Goal: Transaction & Acquisition: Book appointment/travel/reservation

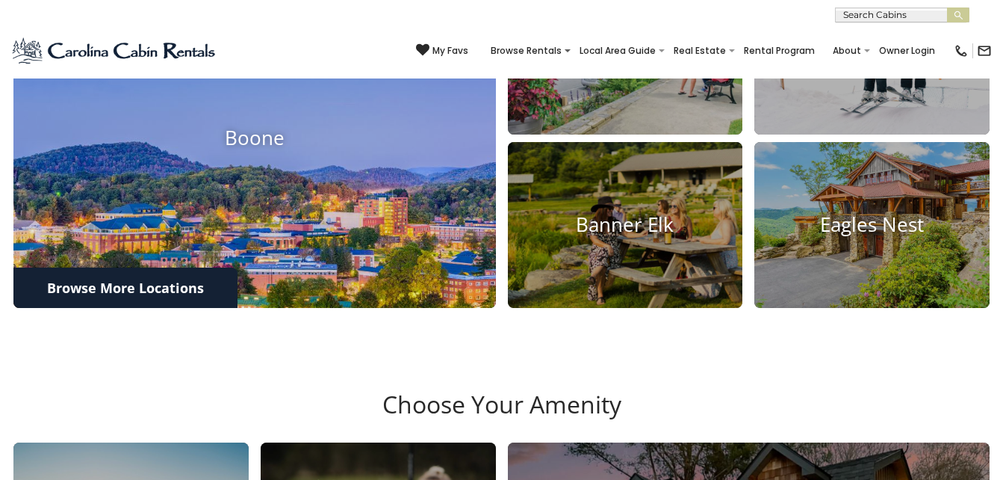
scroll to position [598, 0]
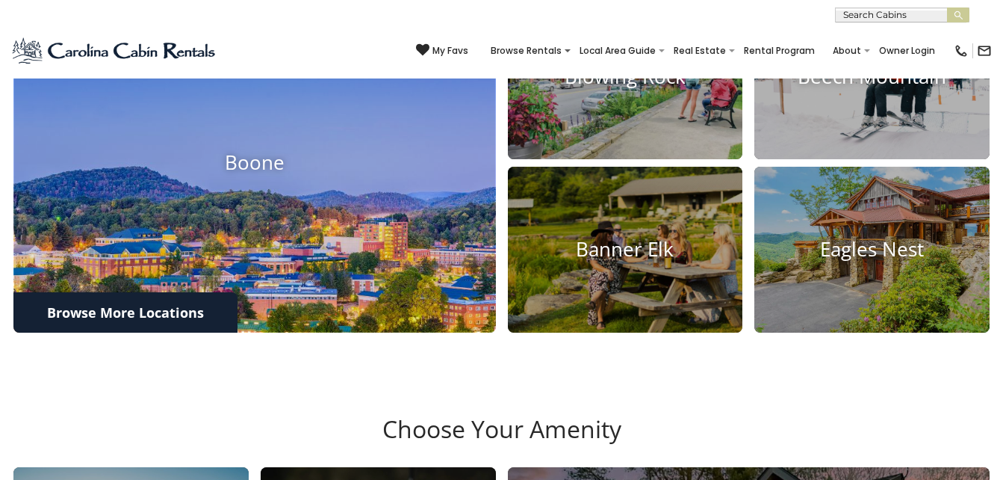
click at [270, 175] on h4 "Boone" at bounding box center [254, 163] width 483 height 23
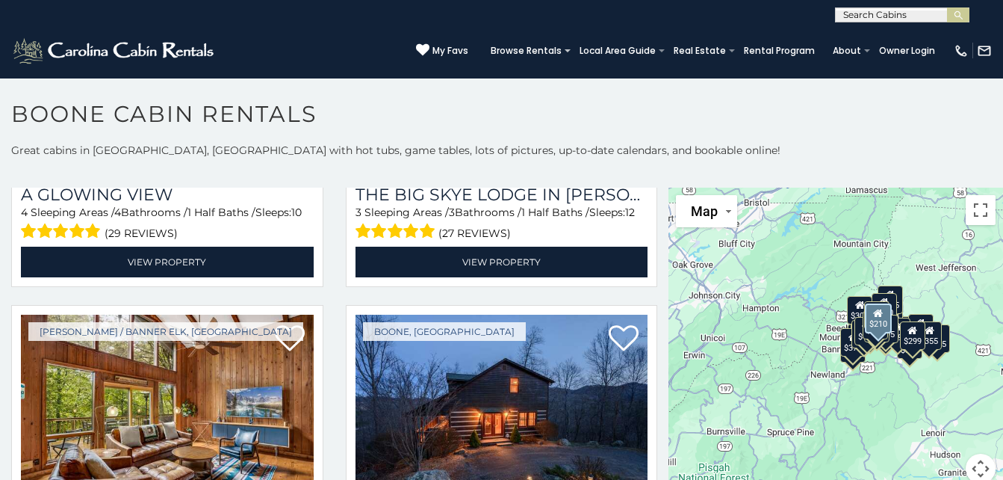
scroll to position [2690, 0]
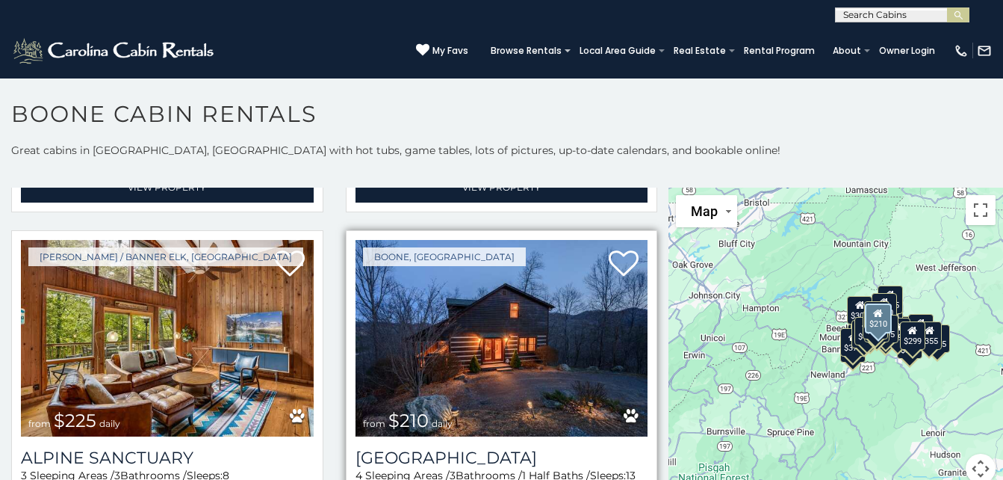
click at [495, 304] on img at bounding box center [502, 338] width 293 height 196
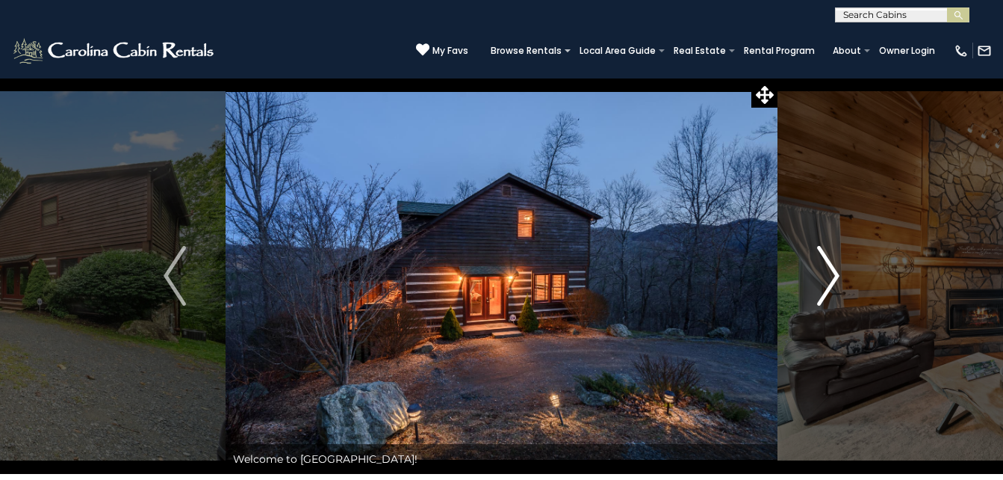
click at [833, 268] on img "Next" at bounding box center [828, 276] width 22 height 60
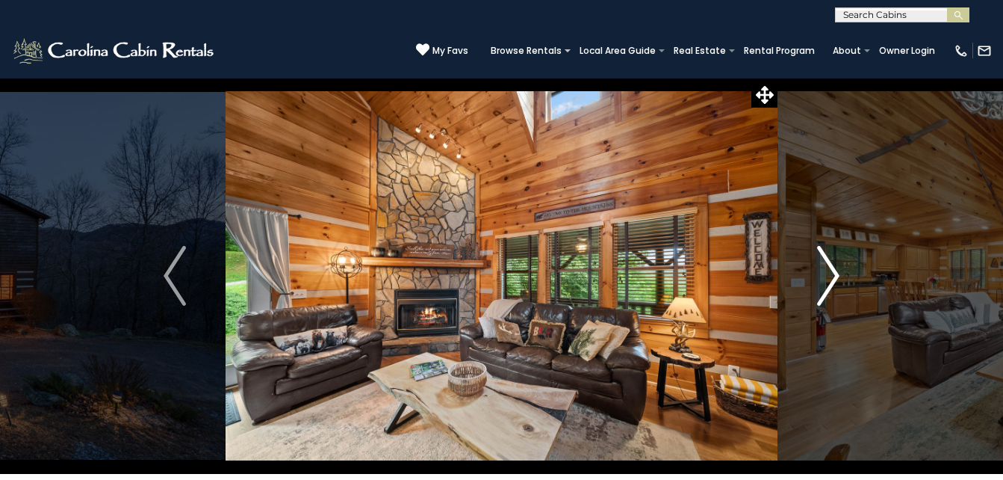
click at [838, 277] on img "Next" at bounding box center [828, 276] width 22 height 60
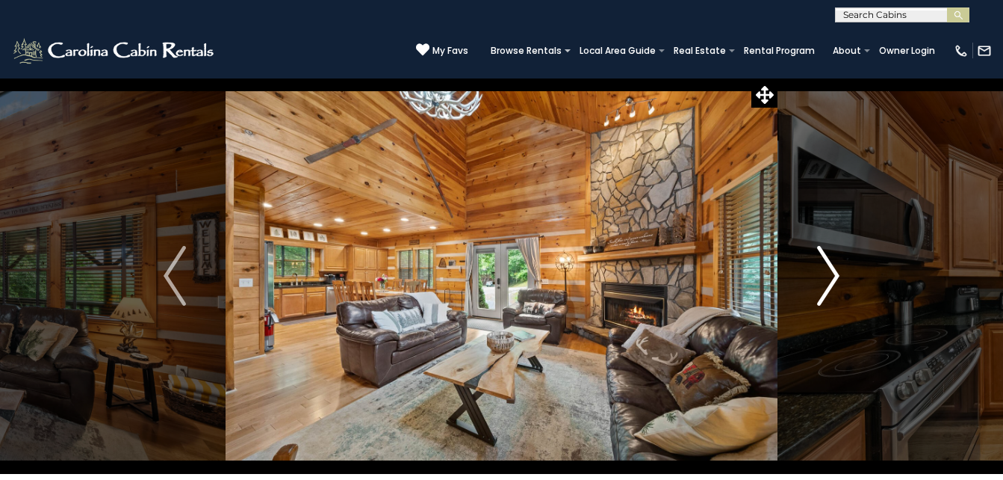
click at [841, 276] on button "Next" at bounding box center [829, 276] width 102 height 396
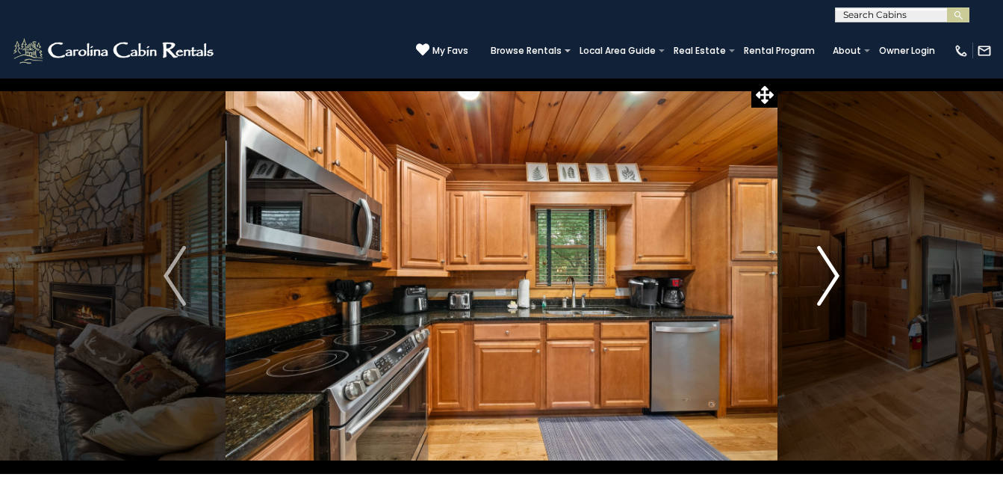
click at [832, 277] on img "Next" at bounding box center [828, 276] width 22 height 60
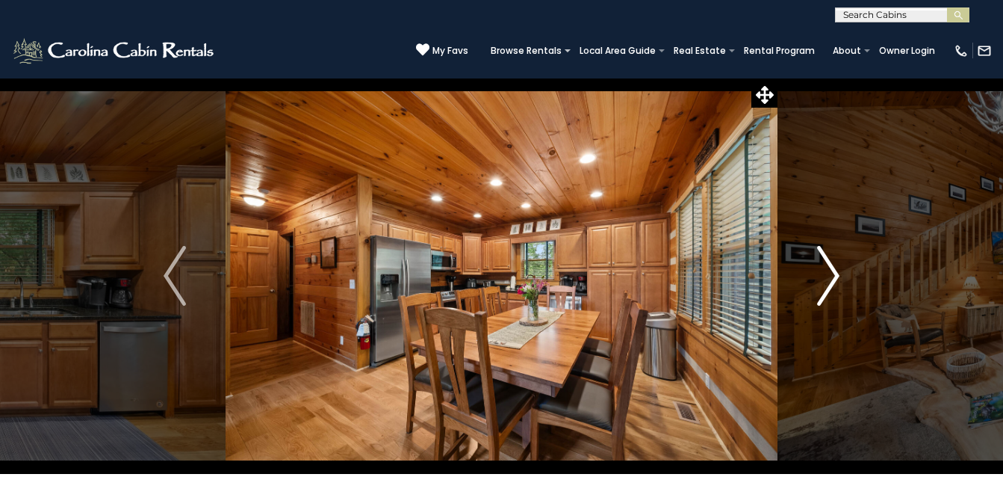
click at [832, 277] on img "Next" at bounding box center [828, 276] width 22 height 60
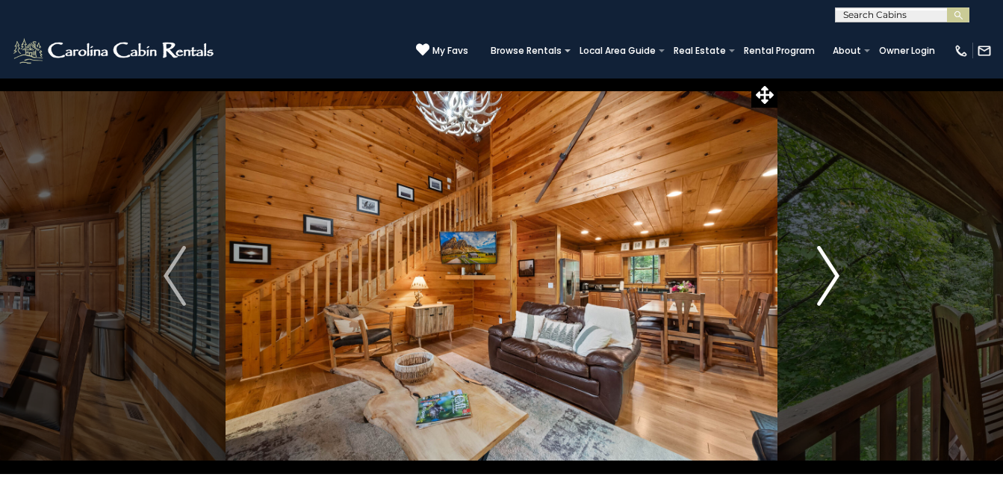
click at [835, 277] on img "Next" at bounding box center [828, 276] width 22 height 60
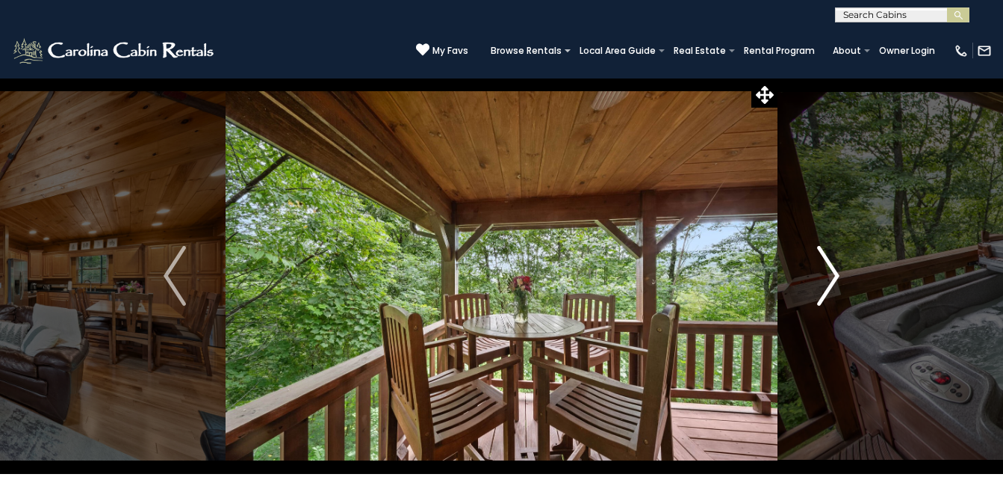
click at [839, 277] on img "Next" at bounding box center [828, 276] width 22 height 60
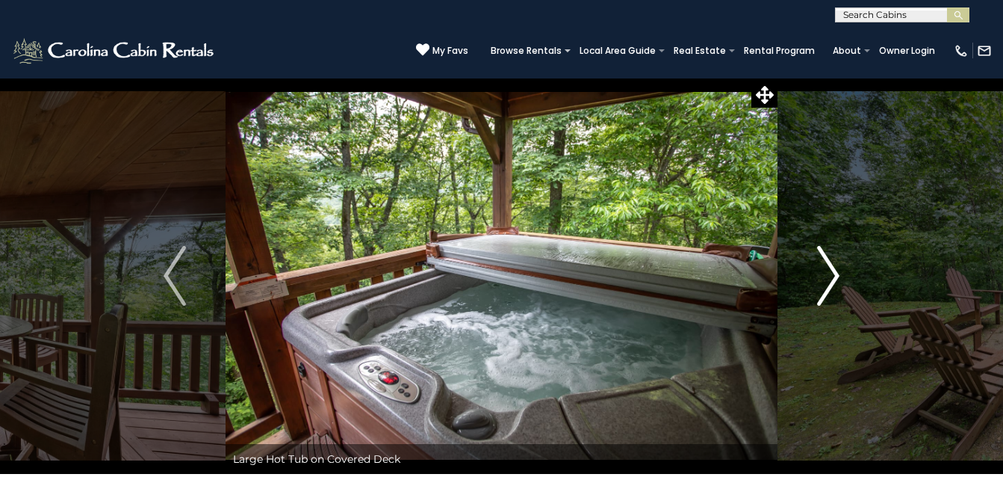
click at [839, 277] on img "Next" at bounding box center [828, 276] width 22 height 60
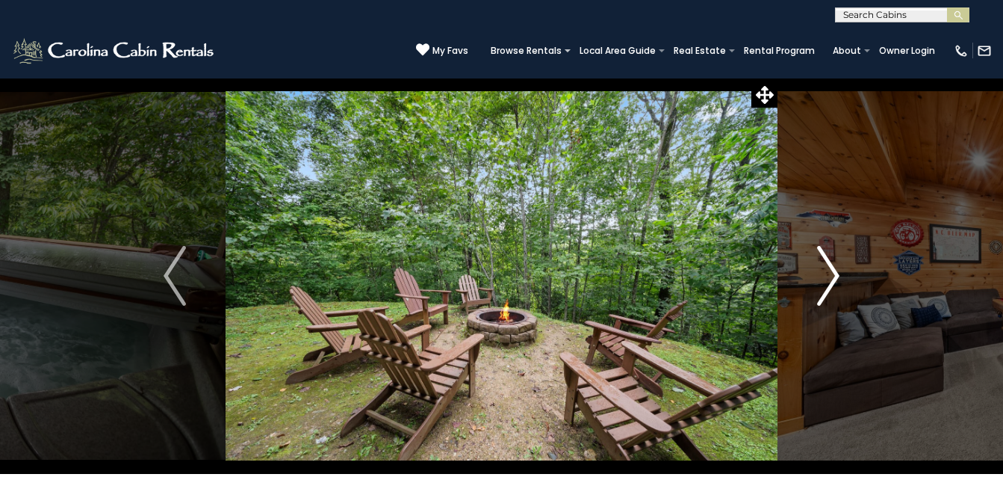
click at [839, 277] on img "Next" at bounding box center [828, 276] width 22 height 60
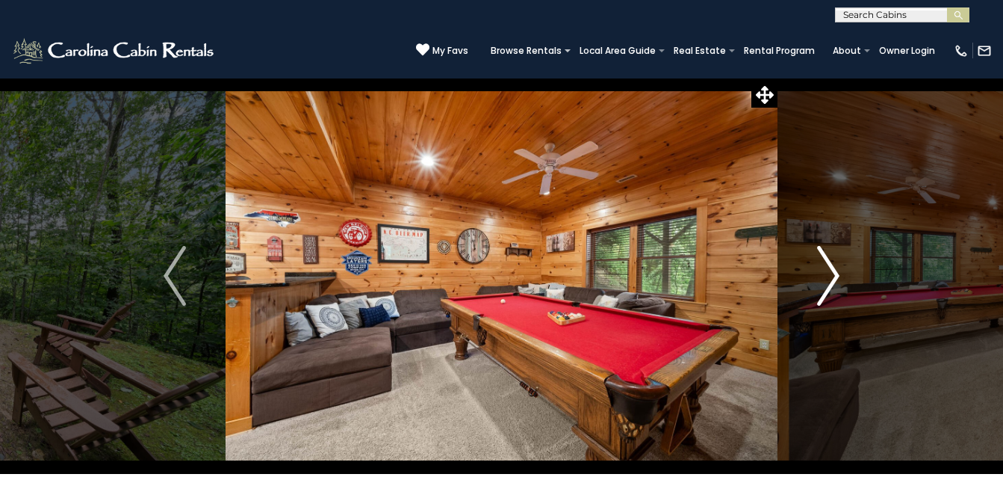
click at [830, 275] on img "Next" at bounding box center [828, 276] width 22 height 60
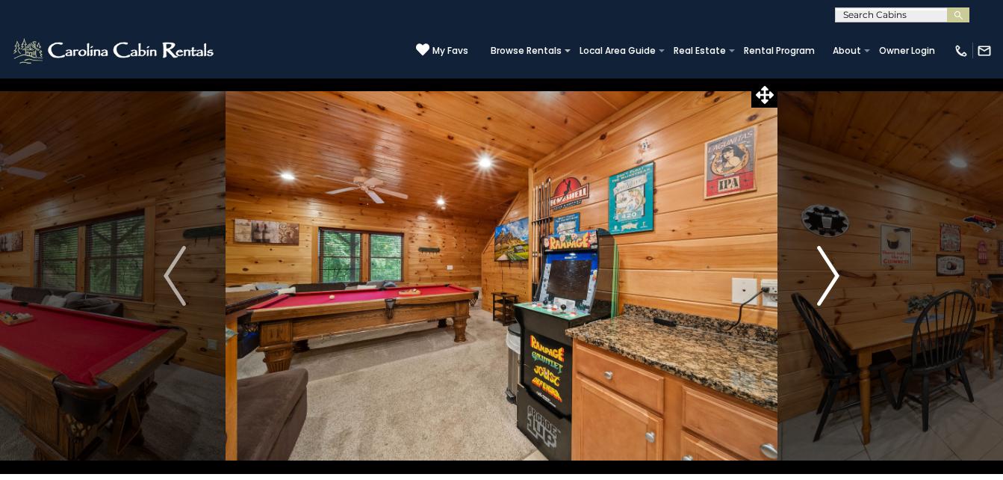
click at [833, 273] on img "Next" at bounding box center [828, 276] width 22 height 60
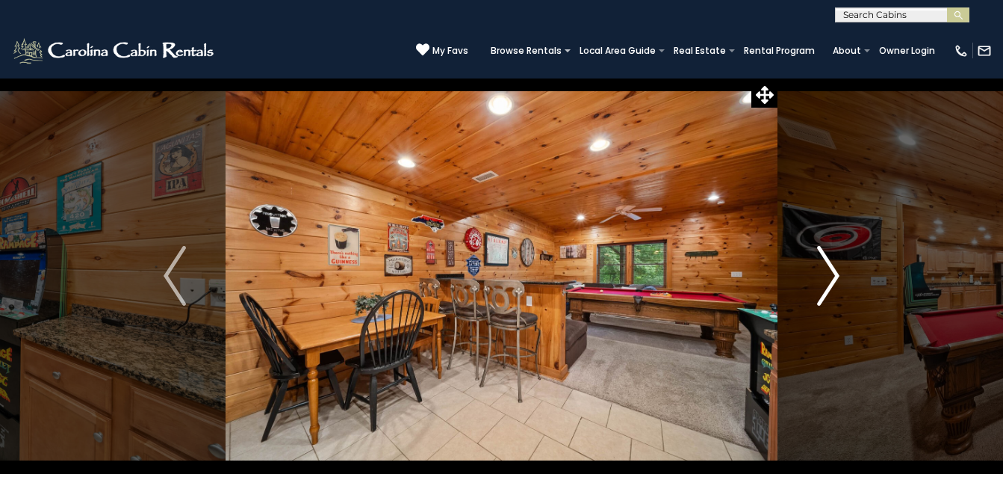
click at [840, 273] on button "Next" at bounding box center [829, 276] width 102 height 396
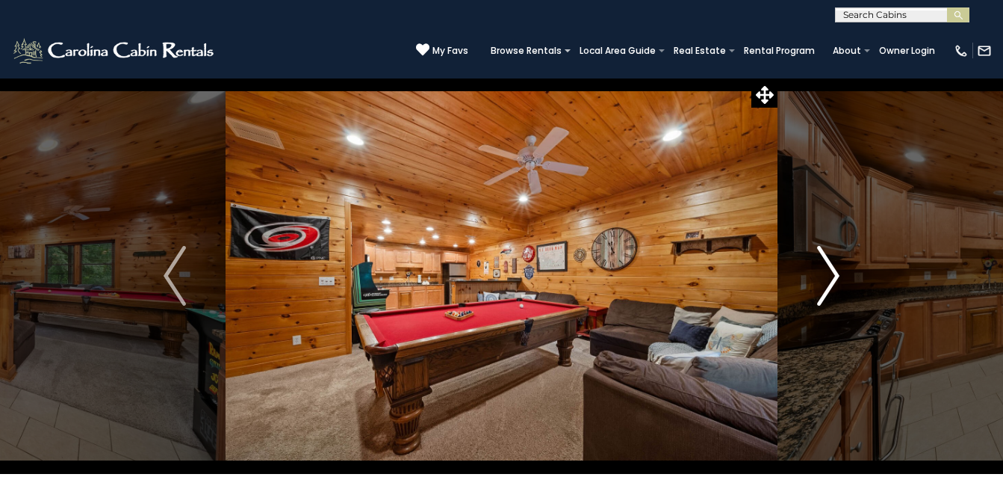
click at [836, 276] on img "Next" at bounding box center [828, 276] width 22 height 60
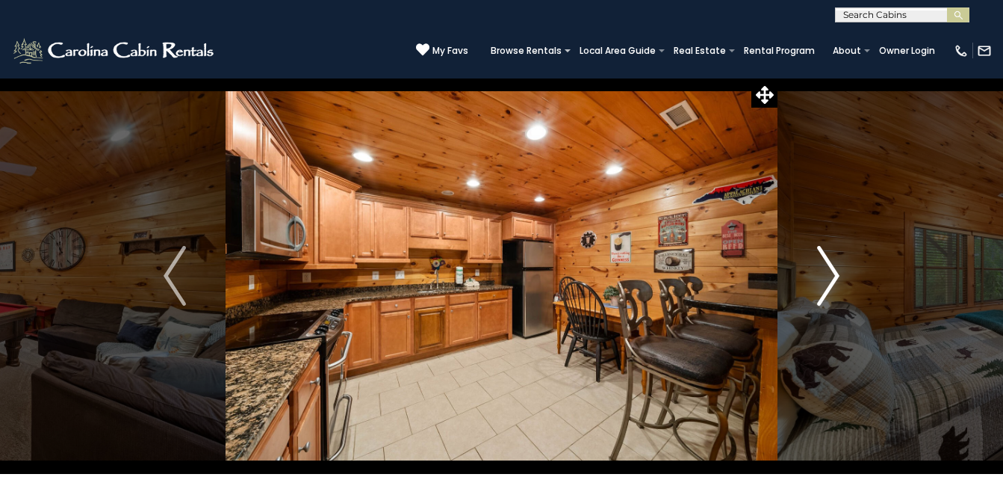
click at [836, 276] on img "Next" at bounding box center [828, 276] width 22 height 60
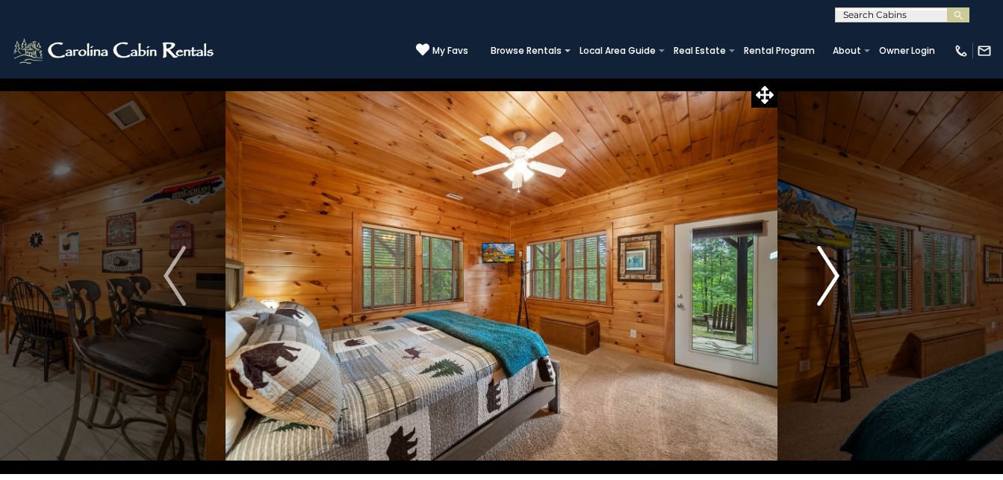
click at [836, 276] on img "Next" at bounding box center [828, 276] width 22 height 60
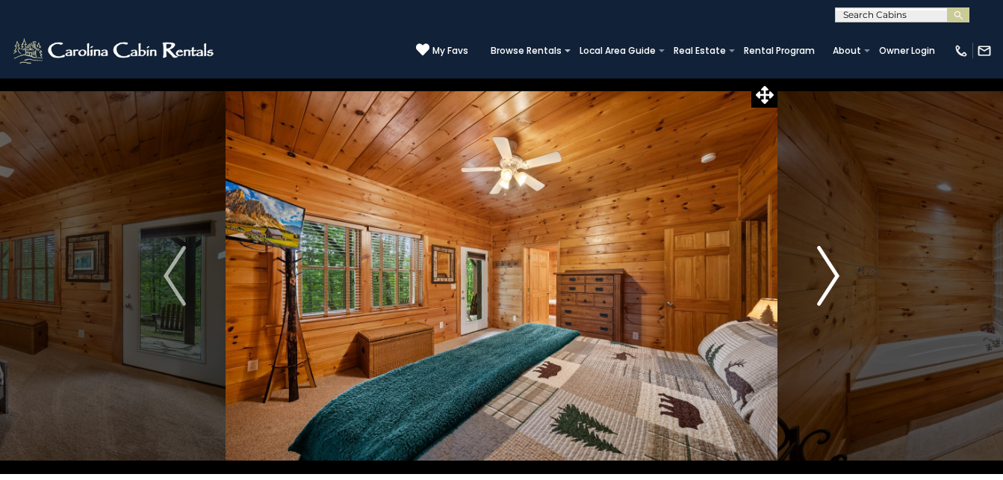
click at [836, 276] on img "Next" at bounding box center [828, 276] width 22 height 60
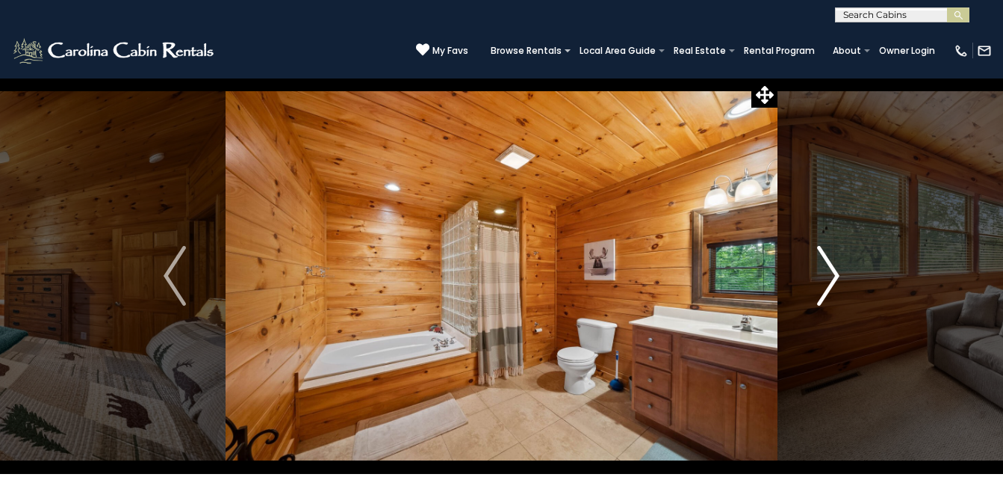
click at [836, 276] on img "Next" at bounding box center [828, 276] width 22 height 60
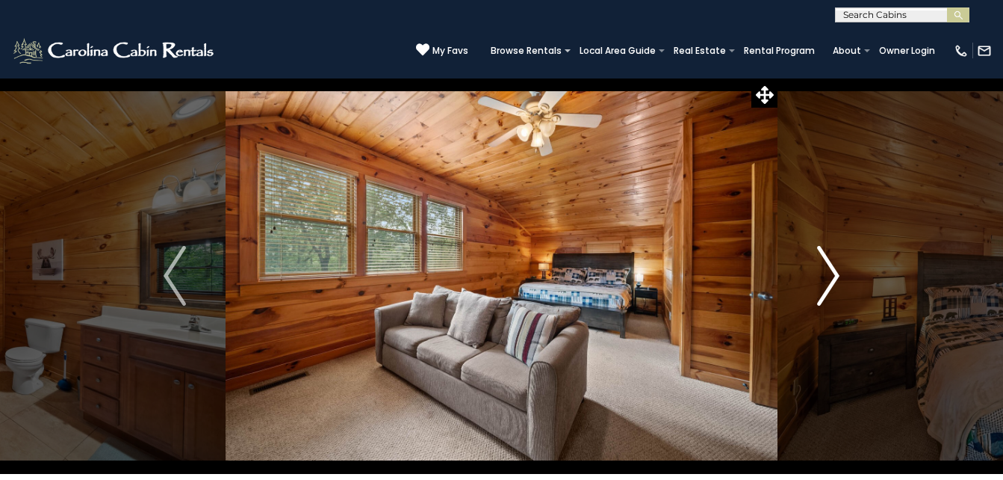
click at [835, 276] on img "Next" at bounding box center [828, 276] width 22 height 60
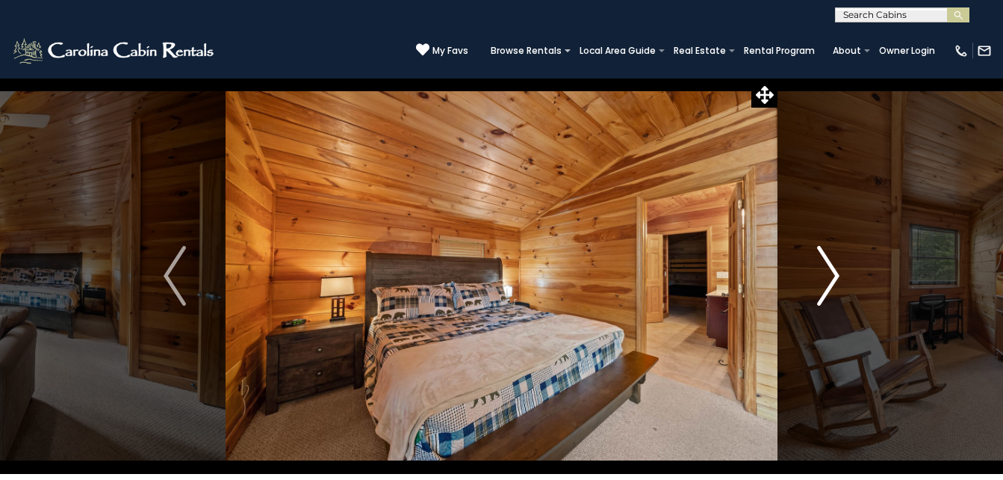
click at [835, 276] on img "Next" at bounding box center [828, 276] width 22 height 60
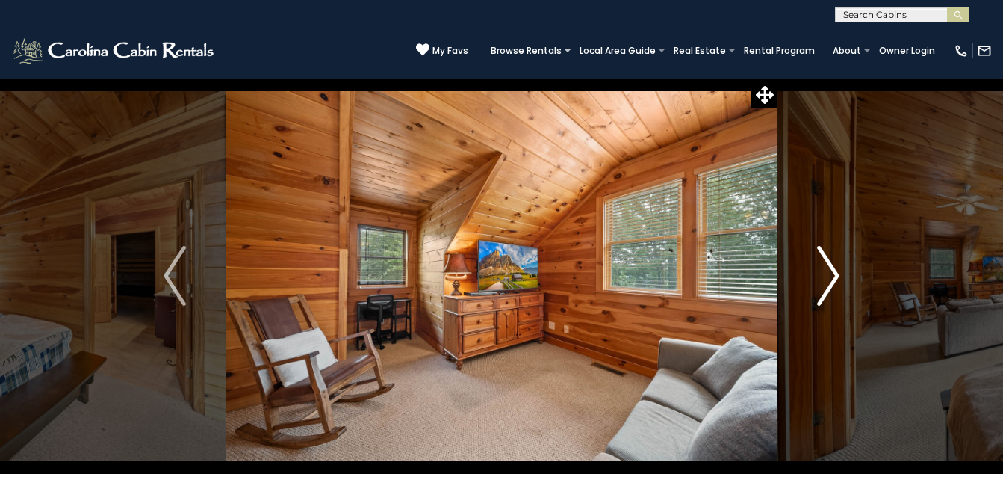
click at [835, 276] on img "Next" at bounding box center [828, 276] width 22 height 60
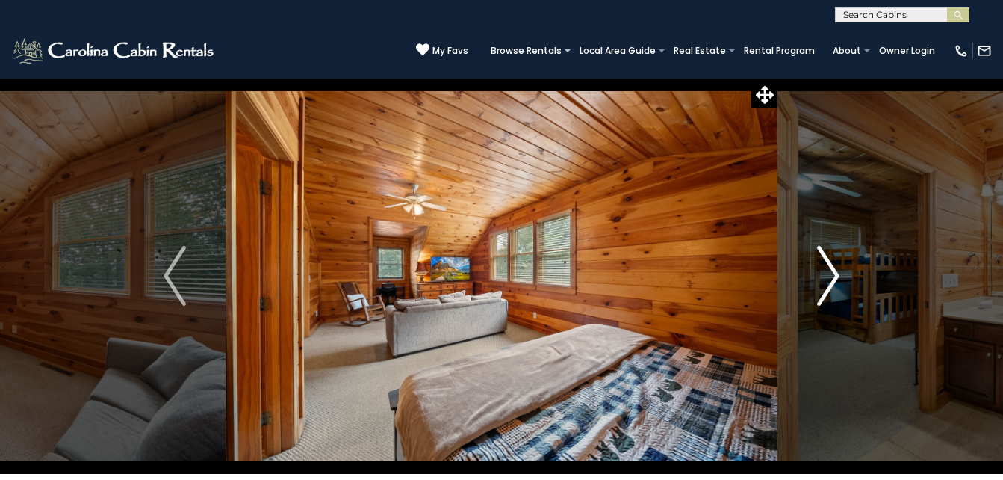
click at [838, 276] on img "Next" at bounding box center [828, 276] width 22 height 60
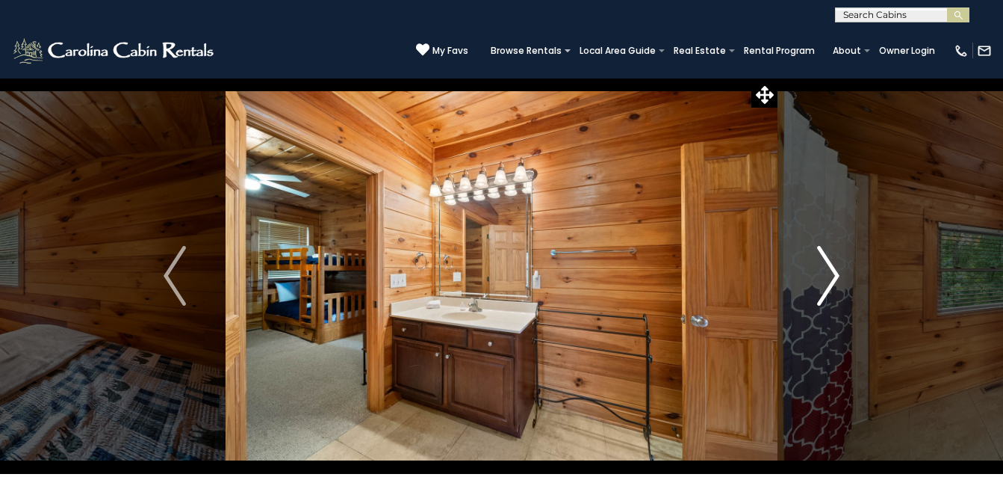
click at [835, 273] on img "Next" at bounding box center [828, 276] width 22 height 60
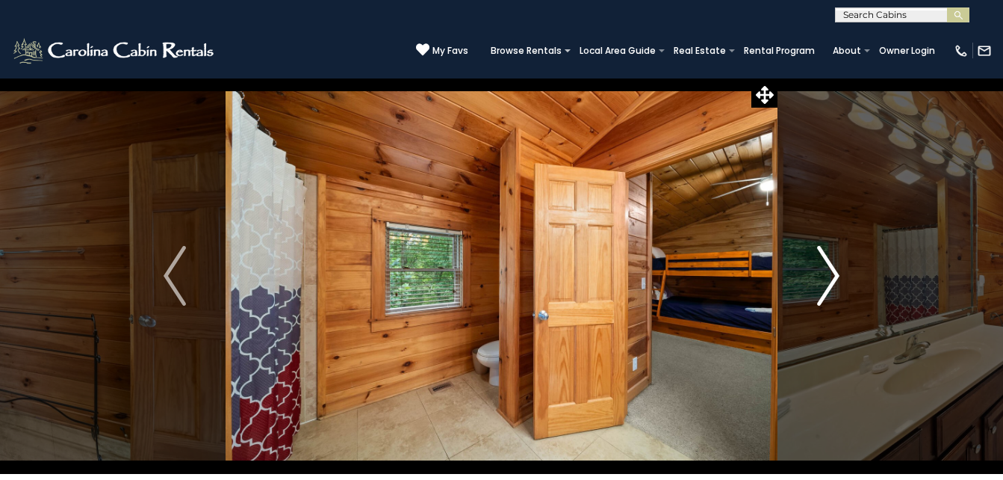
click at [835, 273] on img "Next" at bounding box center [828, 276] width 22 height 60
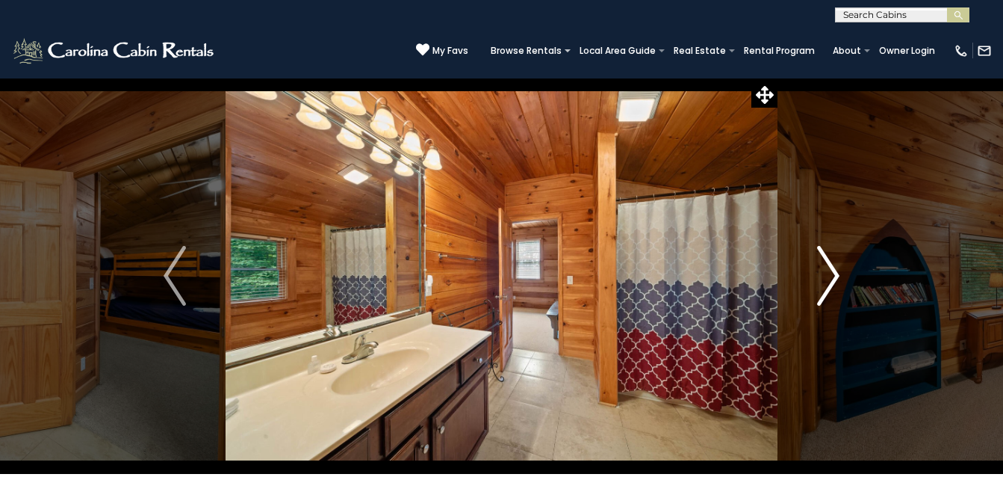
click at [835, 273] on img "Next" at bounding box center [828, 276] width 22 height 60
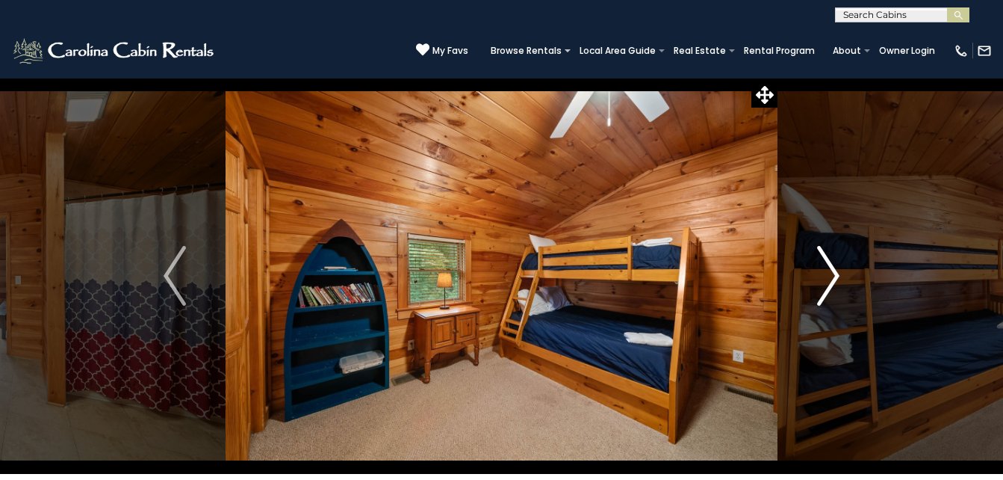
click at [835, 273] on img "Next" at bounding box center [828, 276] width 22 height 60
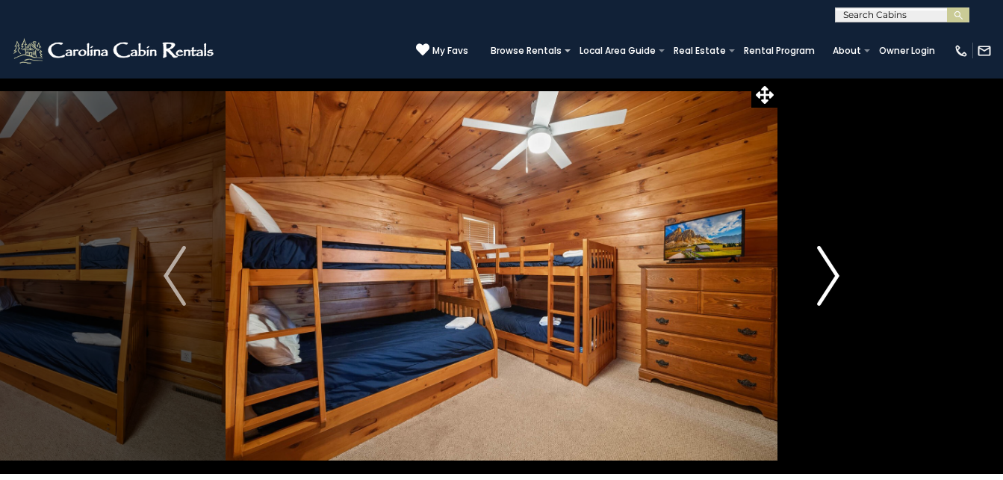
click at [835, 273] on img "Next" at bounding box center [828, 276] width 22 height 60
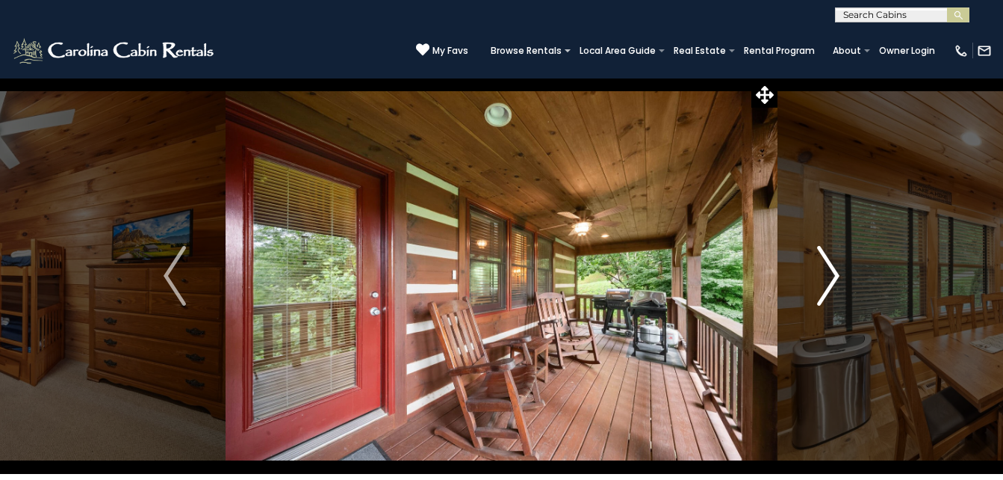
click at [835, 273] on img "Next" at bounding box center [828, 276] width 22 height 60
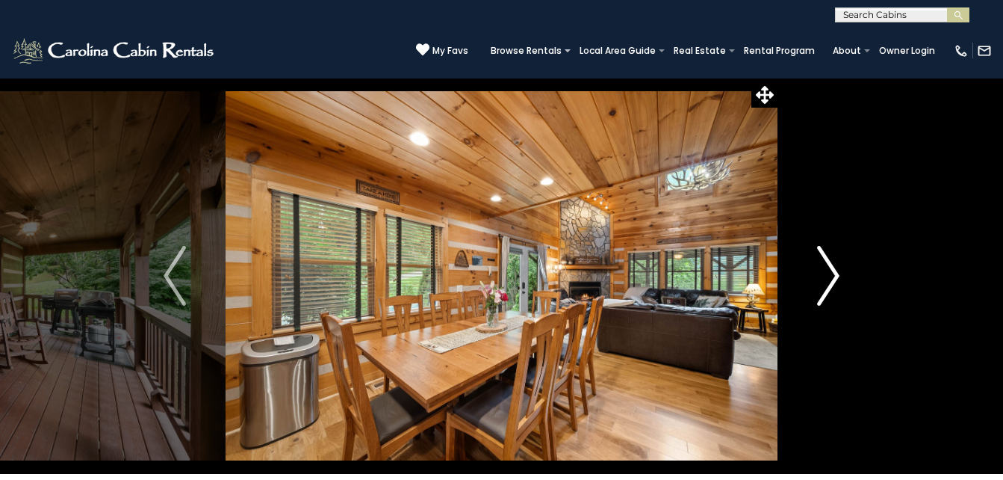
click at [835, 273] on img "Next" at bounding box center [828, 276] width 22 height 60
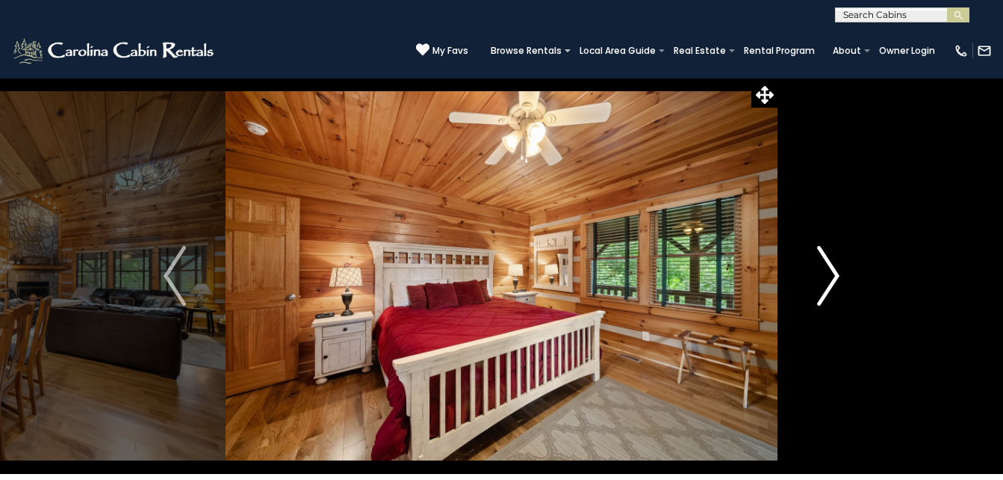
click at [835, 273] on img "Next" at bounding box center [828, 276] width 22 height 60
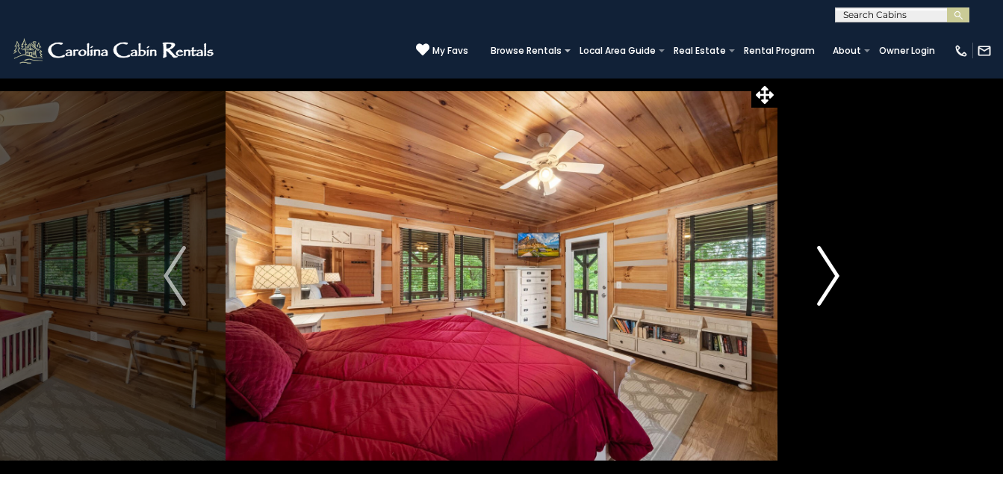
click at [835, 273] on img "Next" at bounding box center [828, 276] width 22 height 60
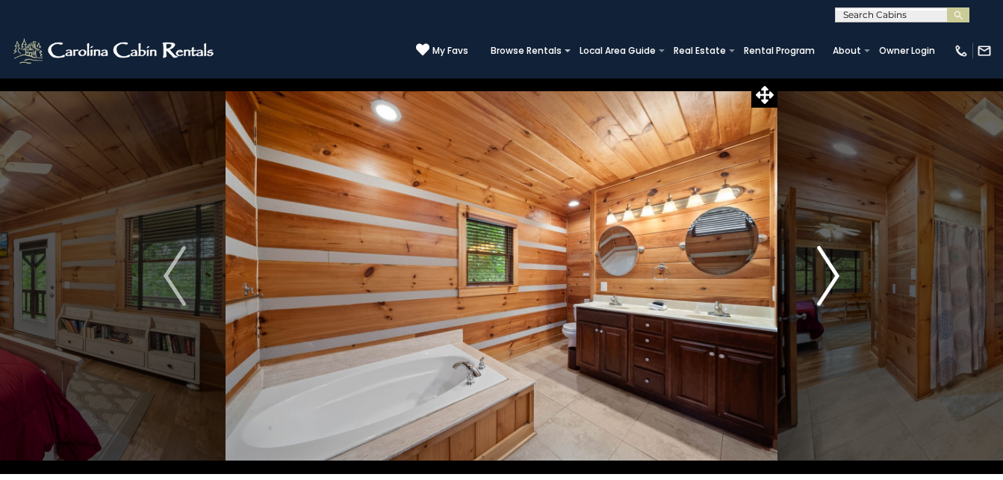
click at [839, 275] on img "Next" at bounding box center [828, 276] width 22 height 60
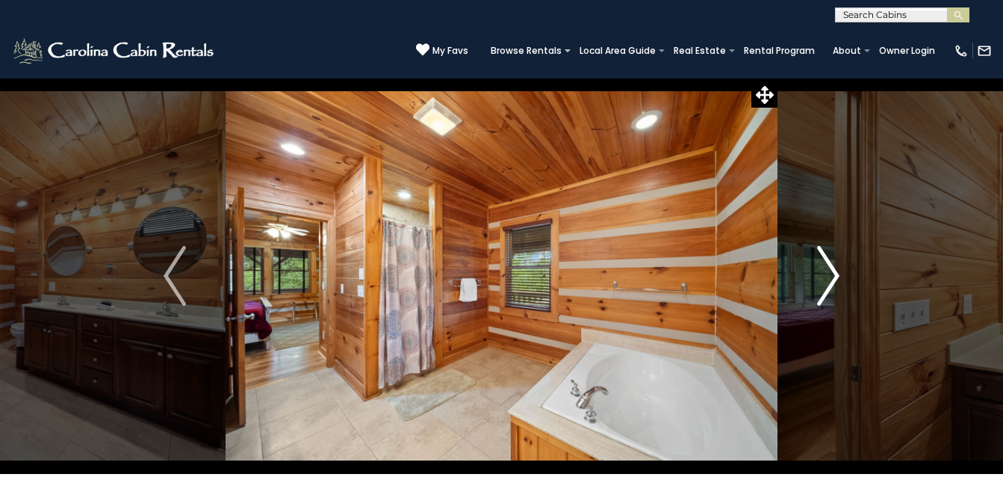
click at [839, 275] on img "Next" at bounding box center [828, 276] width 22 height 60
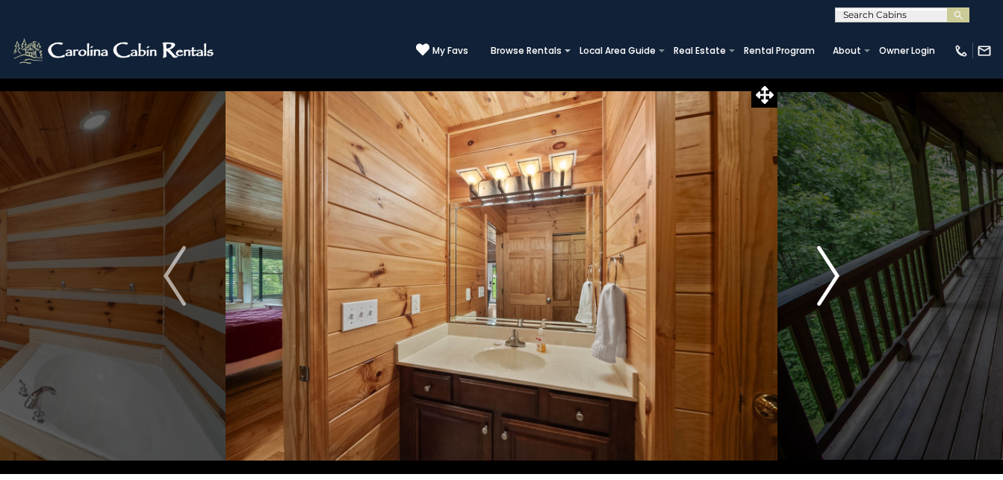
click at [839, 275] on img "Next" at bounding box center [828, 276] width 22 height 60
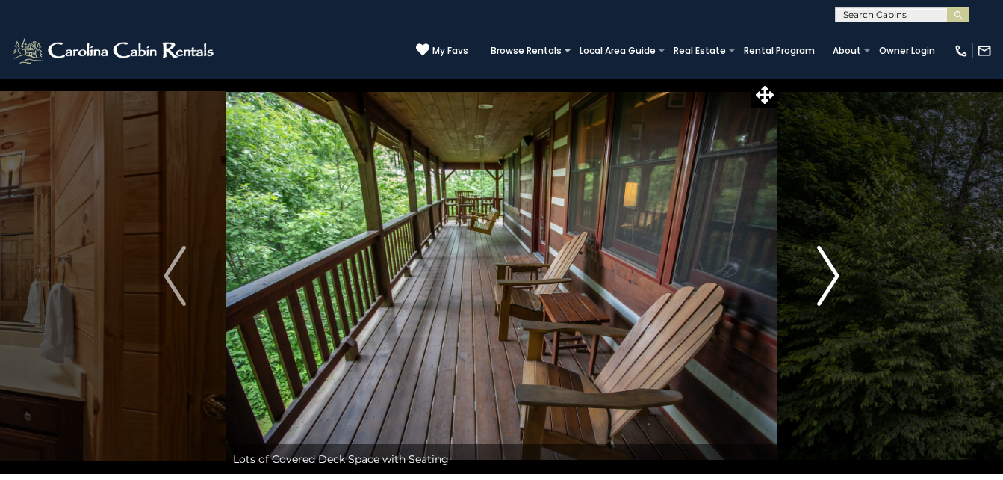
click at [817, 279] on img "Next" at bounding box center [828, 276] width 22 height 60
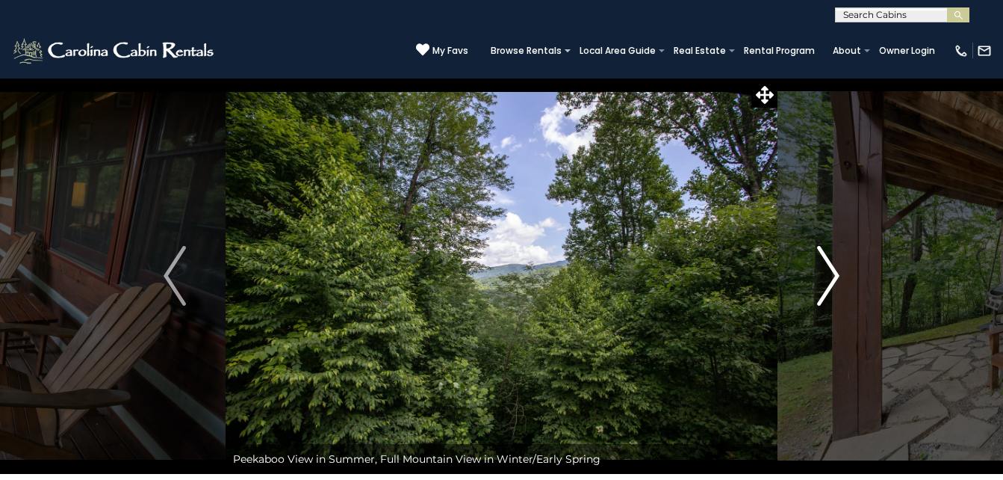
click at [825, 279] on img "Next" at bounding box center [828, 276] width 22 height 60
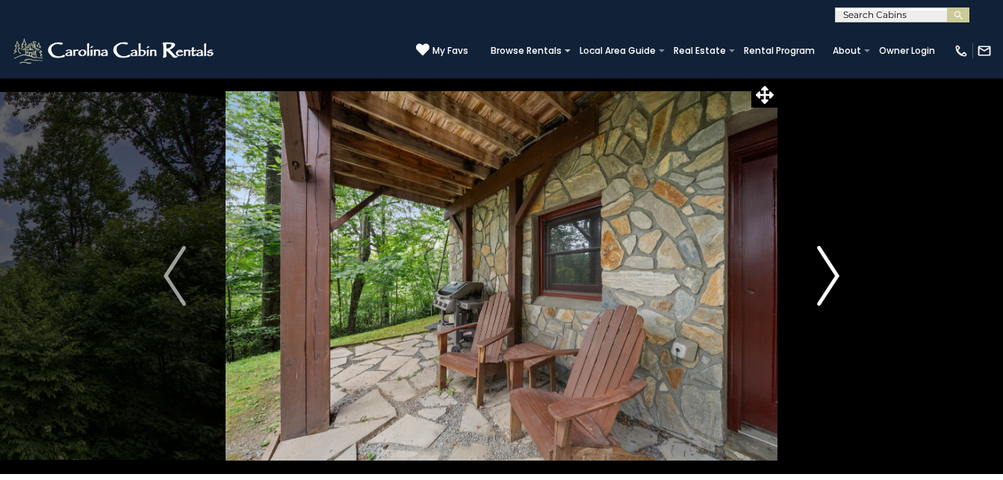
click at [829, 279] on img "Next" at bounding box center [828, 276] width 22 height 60
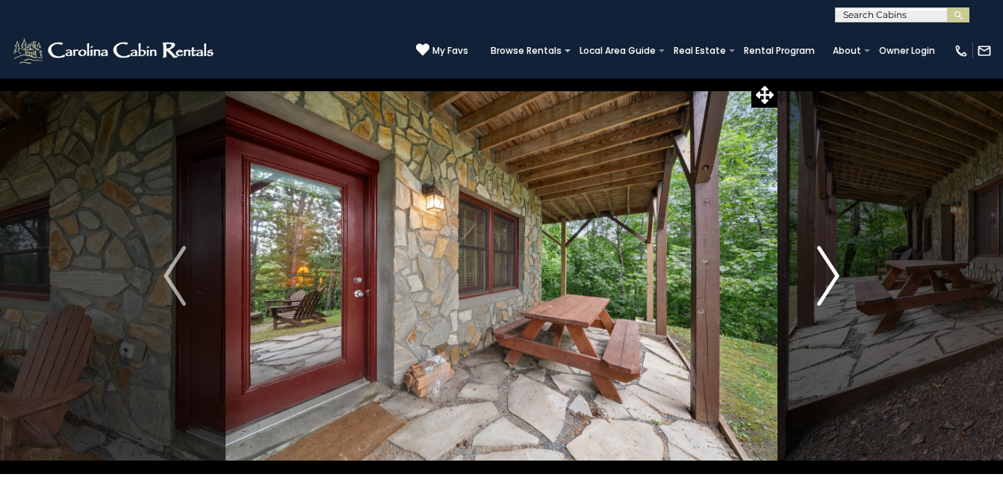
click at [833, 279] on img "Next" at bounding box center [828, 276] width 22 height 60
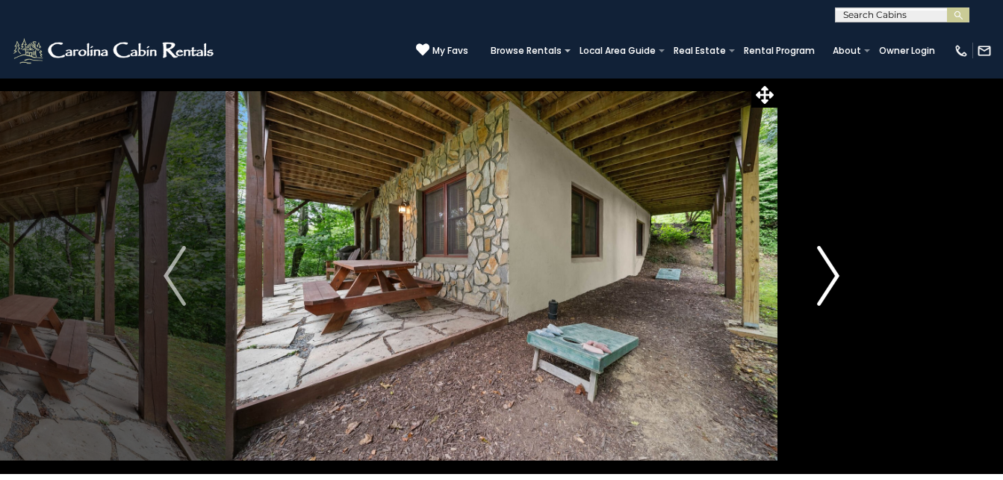
click at [834, 279] on img "Next" at bounding box center [828, 276] width 22 height 60
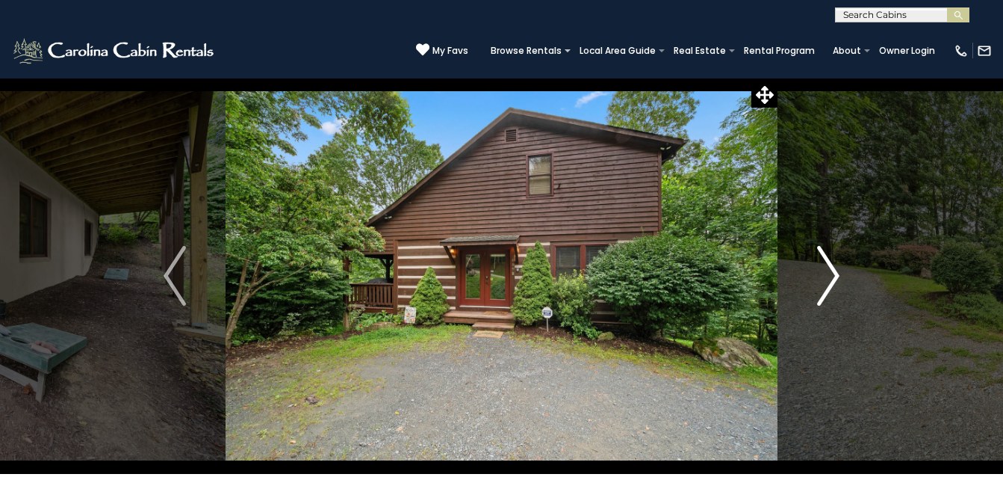
click at [841, 279] on button "Next" at bounding box center [829, 276] width 102 height 396
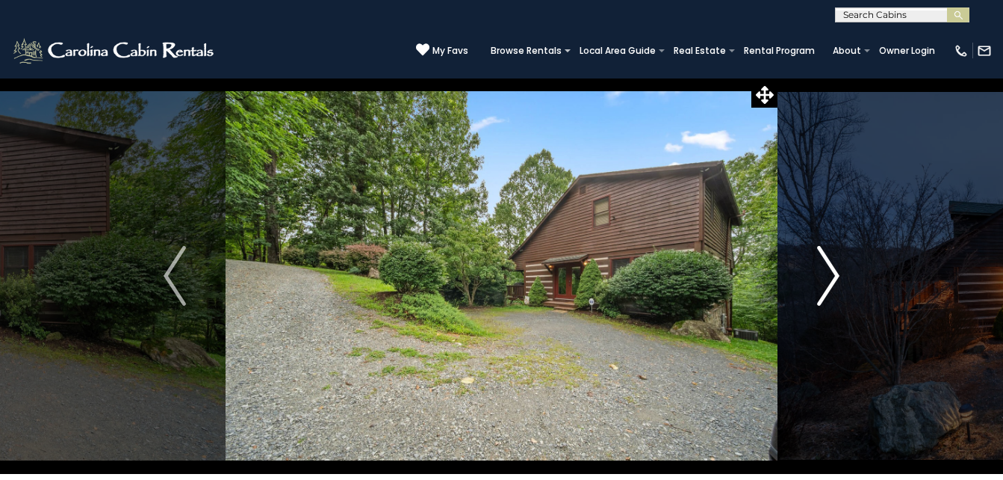
click at [841, 279] on button "Next" at bounding box center [829, 276] width 102 height 396
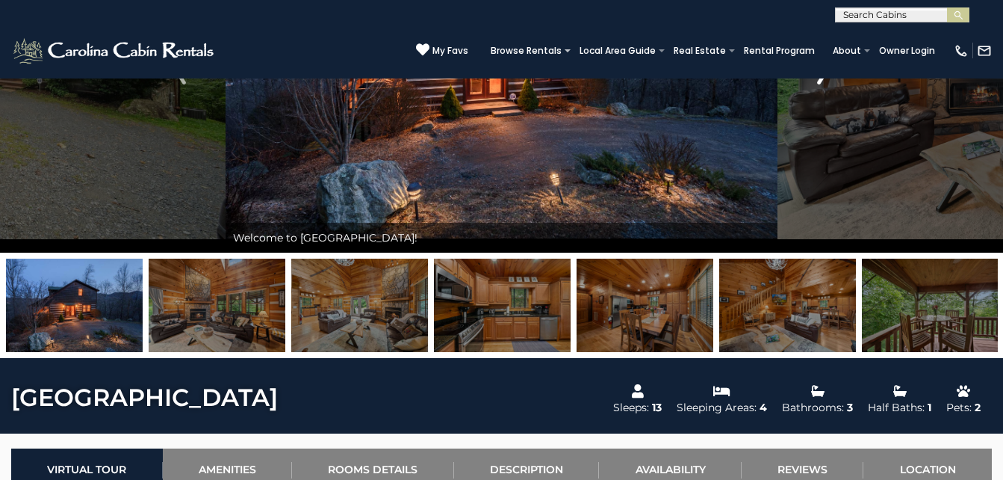
scroll to position [224, 0]
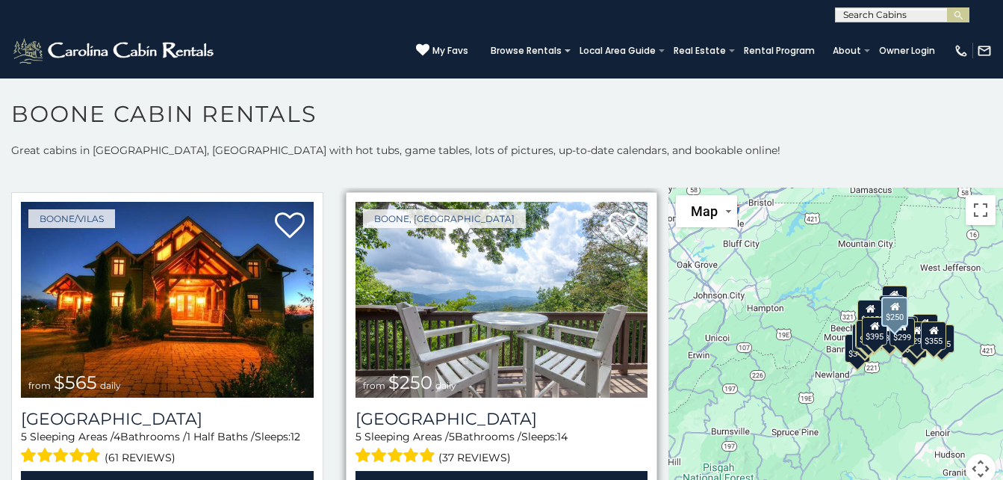
scroll to position [2465, 0]
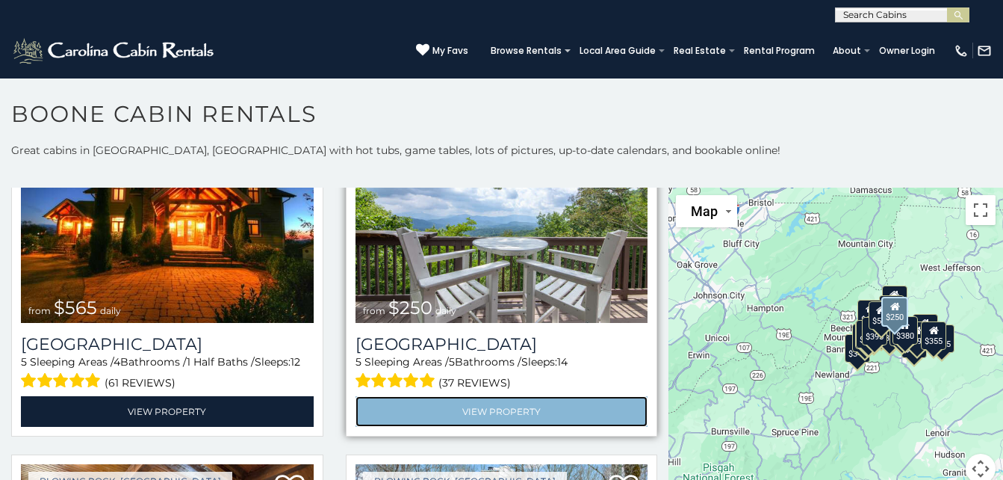
click at [489, 396] on link "View Property" at bounding box center [502, 411] width 293 height 31
click at [510, 396] on link "View Property" at bounding box center [502, 411] width 293 height 31
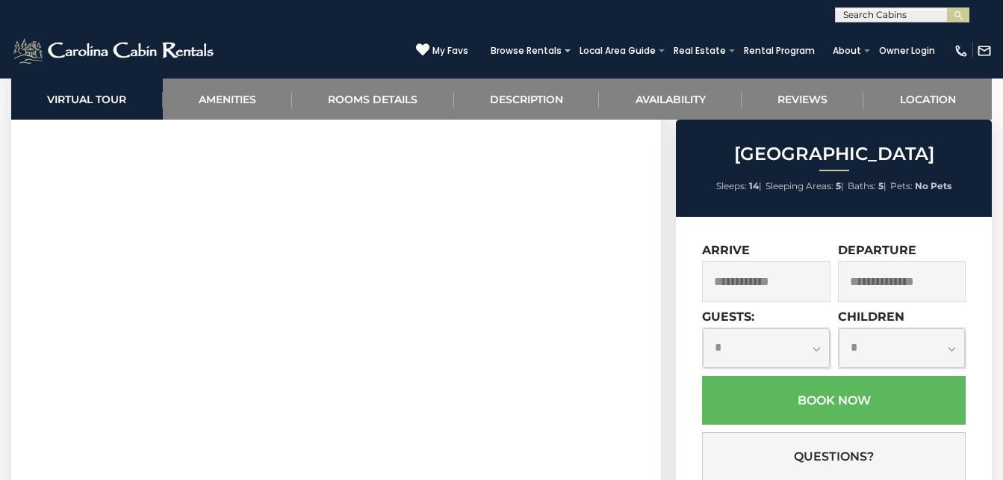
scroll to position [747, 0]
click at [635, 306] on section "Virtual Tour" at bounding box center [336, 206] width 650 height 456
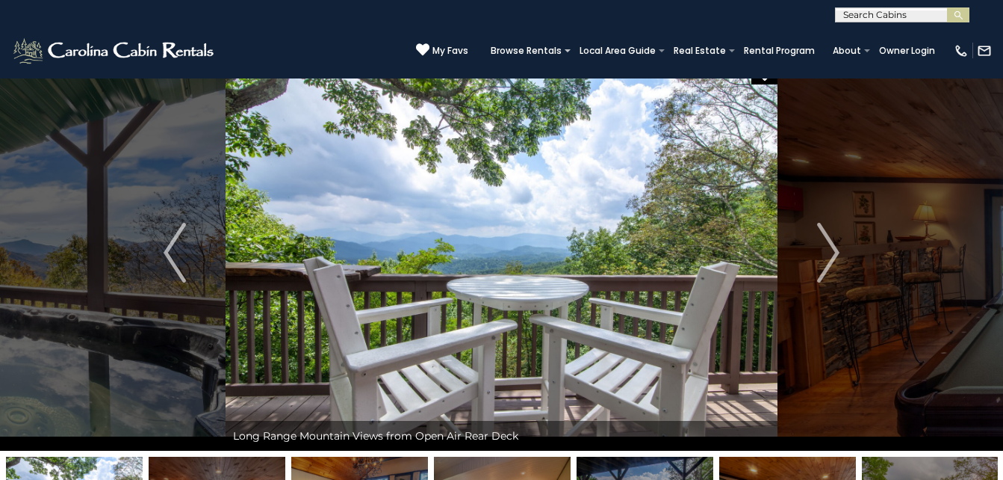
scroll to position [0, 0]
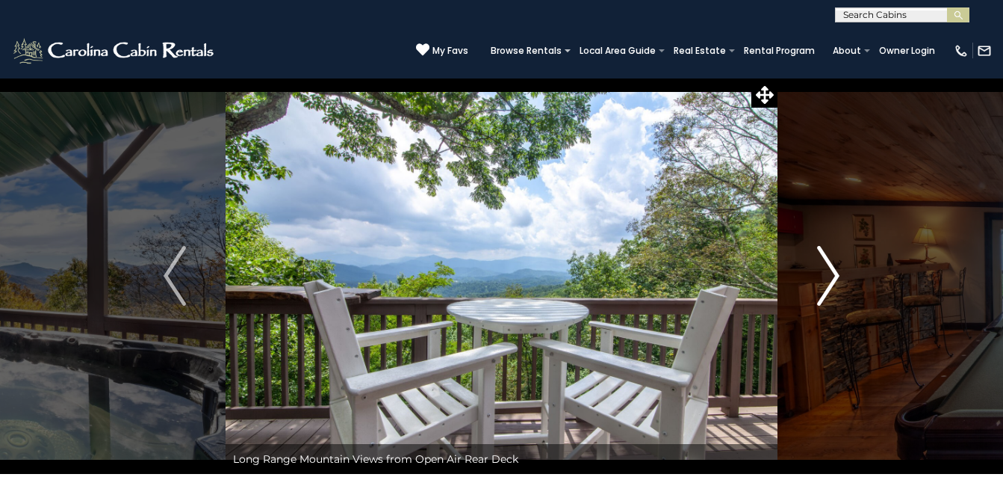
click at [834, 285] on img "Next" at bounding box center [828, 276] width 22 height 60
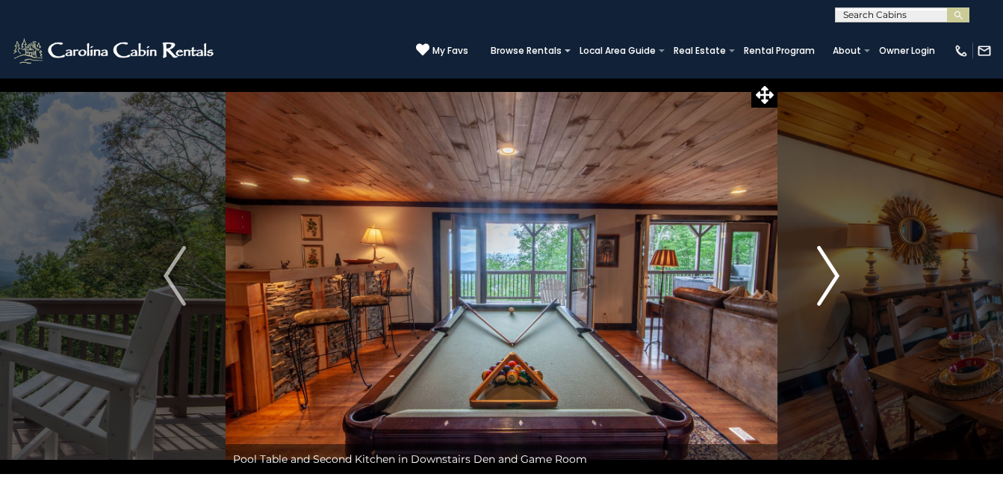
click at [838, 284] on img "Next" at bounding box center [828, 276] width 22 height 60
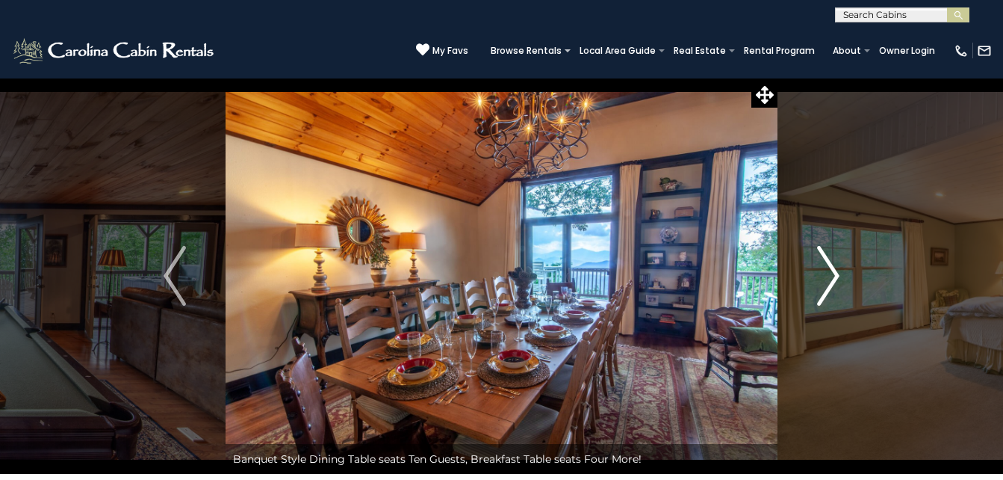
click at [847, 284] on button "Next" at bounding box center [829, 276] width 102 height 396
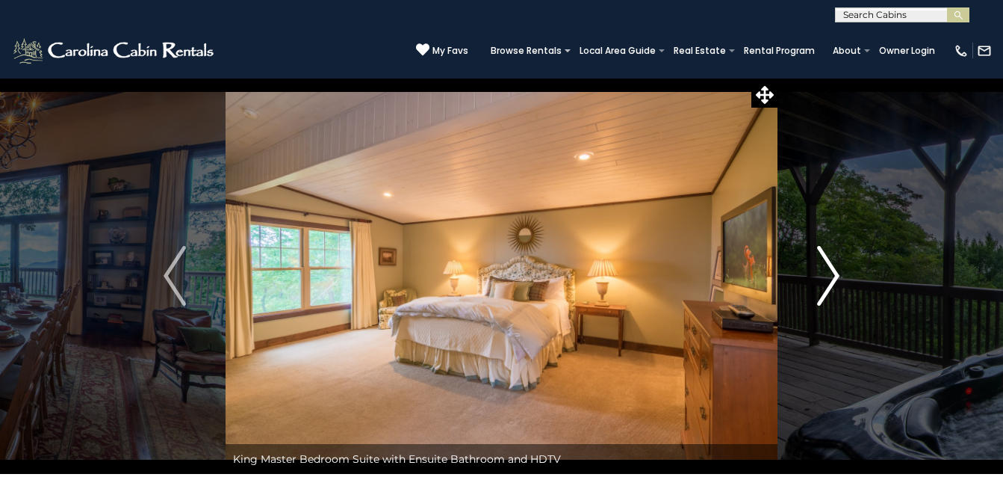
click at [848, 285] on button "Next" at bounding box center [829, 276] width 102 height 396
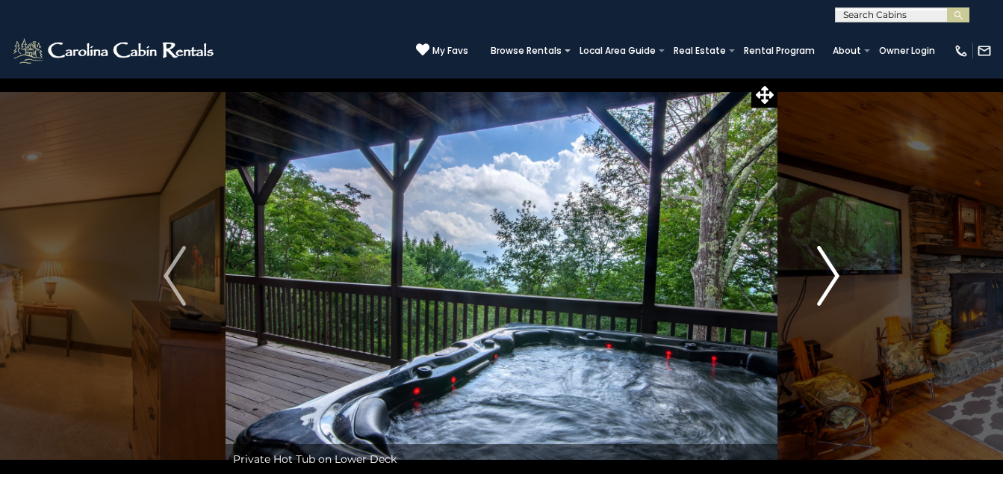
click at [858, 285] on button "Next" at bounding box center [829, 276] width 102 height 396
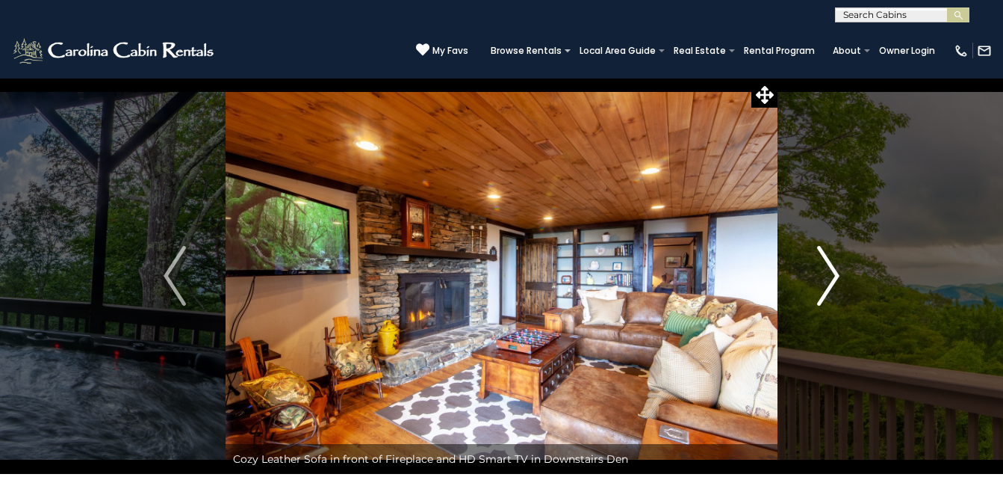
click at [832, 289] on img "Next" at bounding box center [828, 276] width 22 height 60
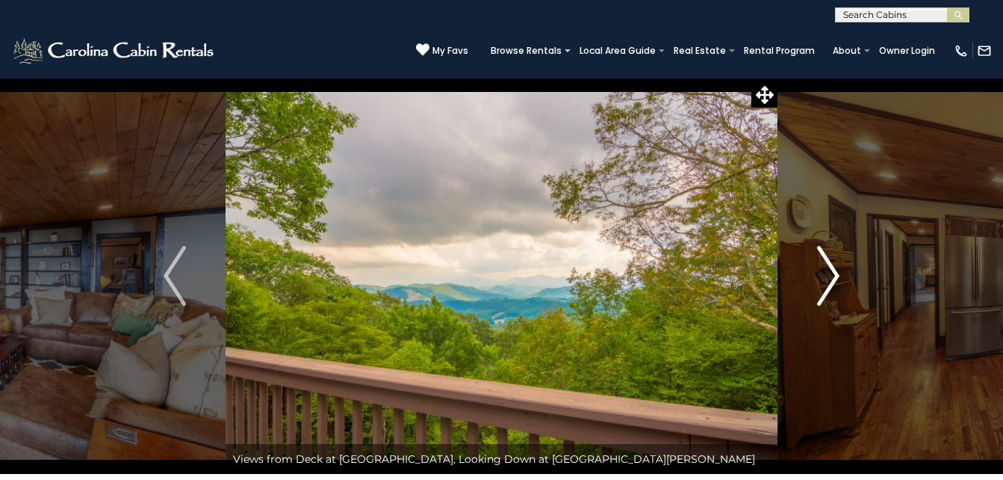
click at [843, 293] on button "Next" at bounding box center [829, 276] width 102 height 396
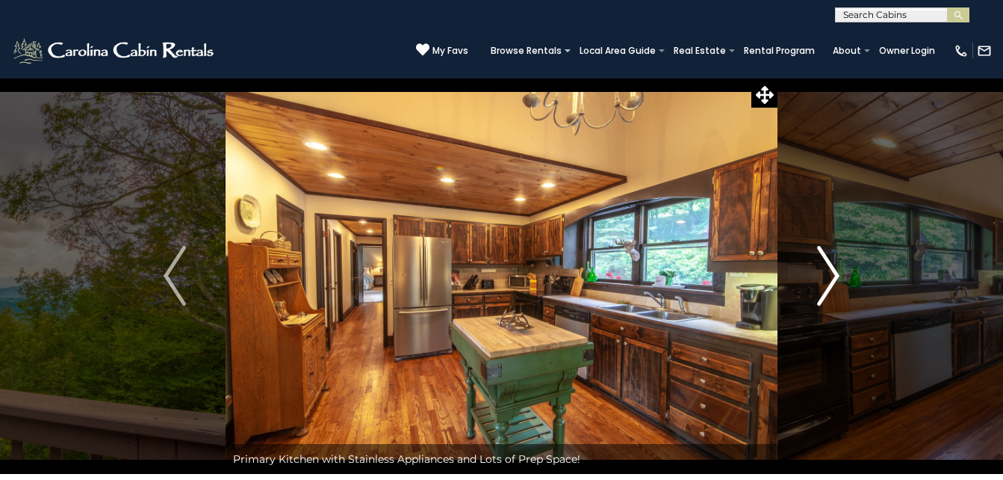
click at [841, 297] on button "Next" at bounding box center [829, 276] width 102 height 396
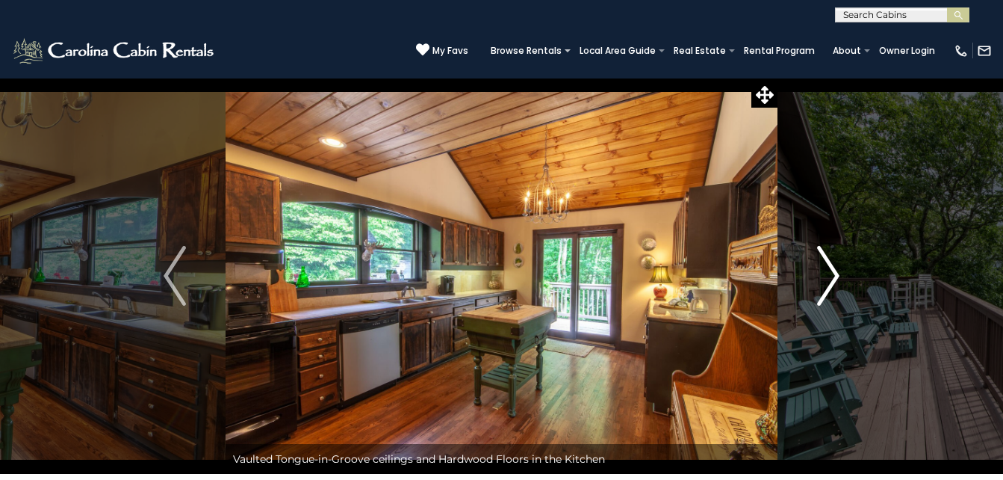
click at [832, 276] on img "Next" at bounding box center [828, 276] width 22 height 60
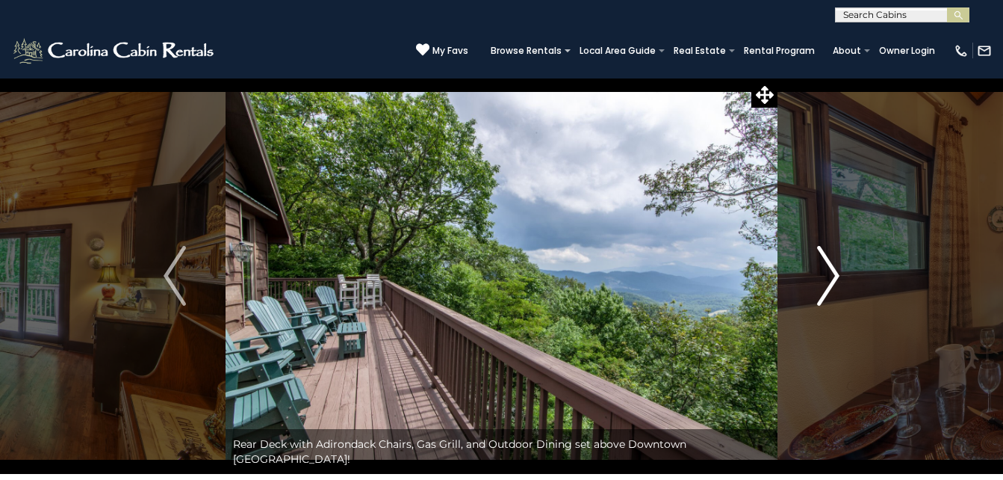
click at [837, 279] on img "Next" at bounding box center [828, 276] width 22 height 60
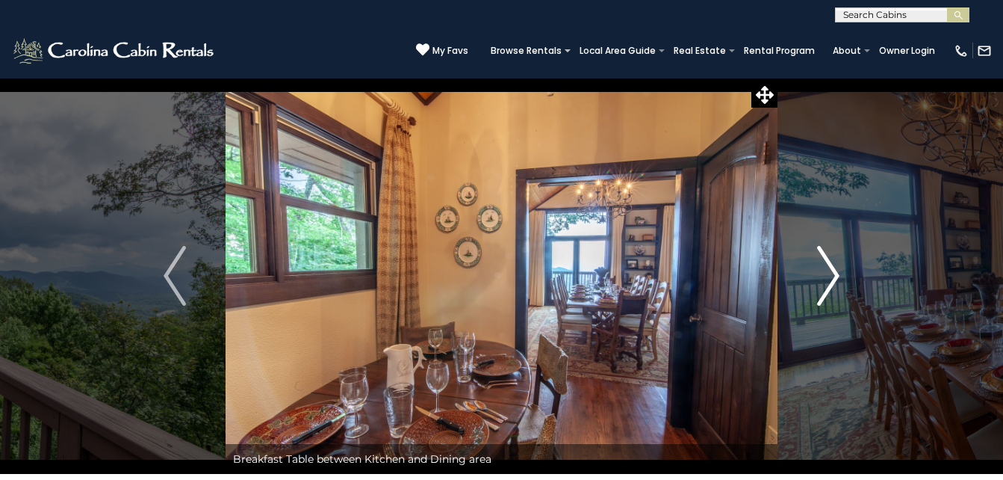
click at [830, 287] on img "Next" at bounding box center [828, 276] width 22 height 60
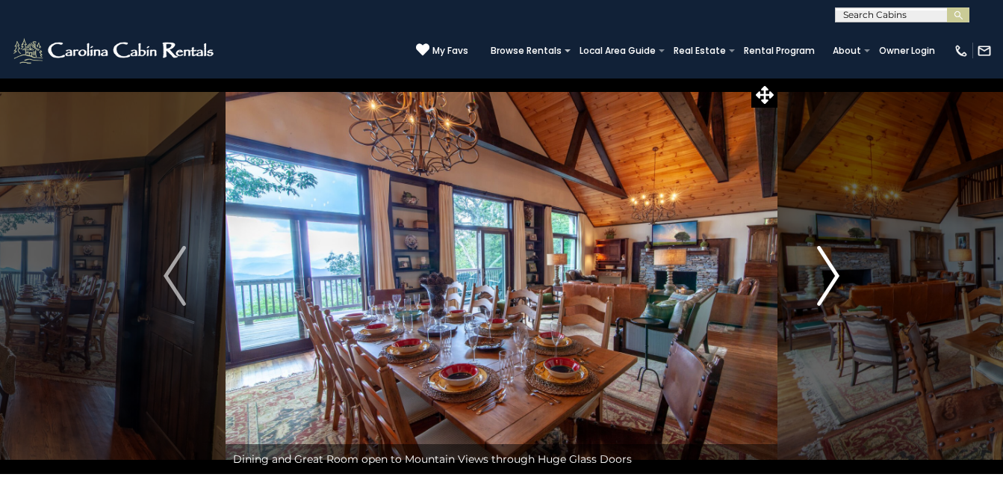
click at [832, 288] on img "Next" at bounding box center [828, 276] width 22 height 60
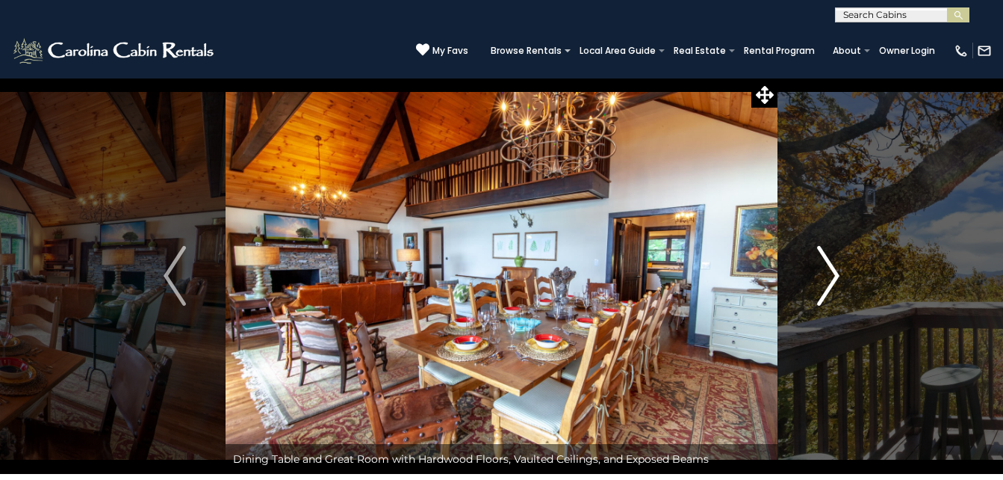
click at [846, 292] on button "Next" at bounding box center [829, 276] width 102 height 396
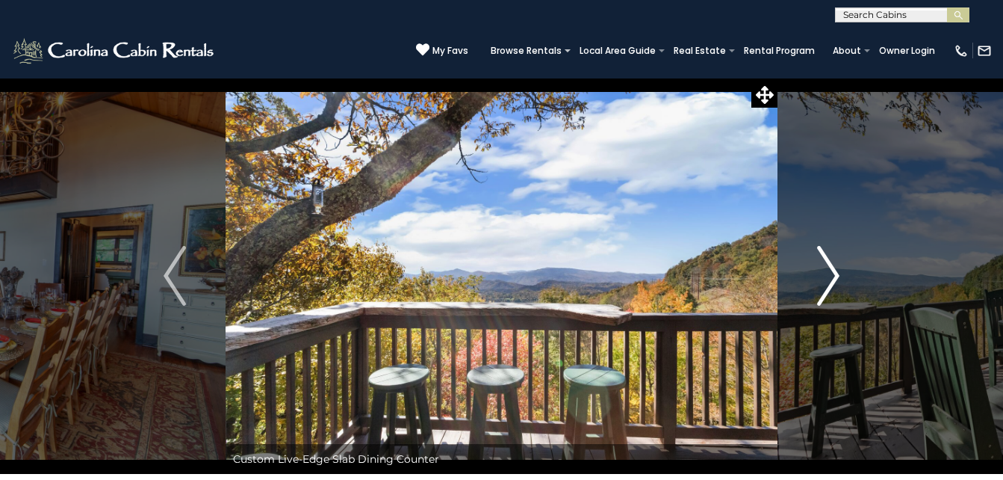
click at [829, 282] on img "Next" at bounding box center [828, 276] width 22 height 60
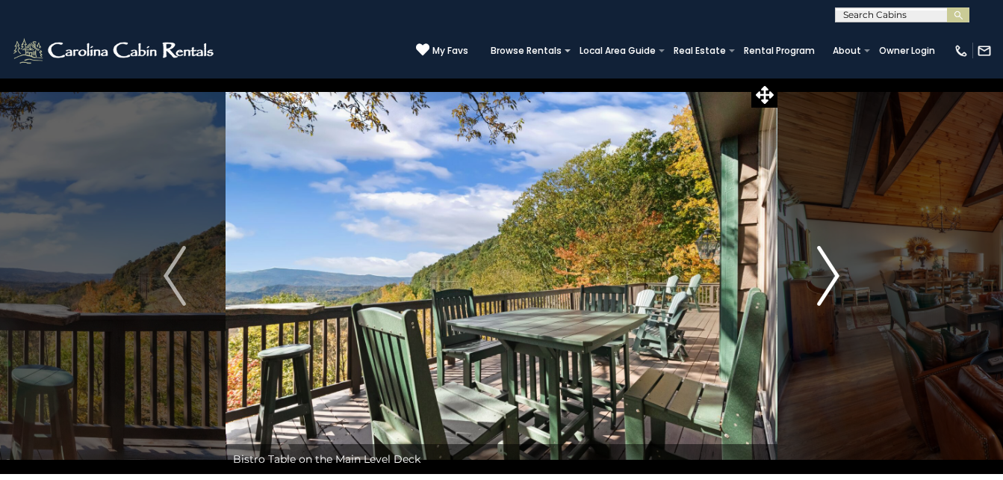
click at [835, 282] on img "Next" at bounding box center [828, 276] width 22 height 60
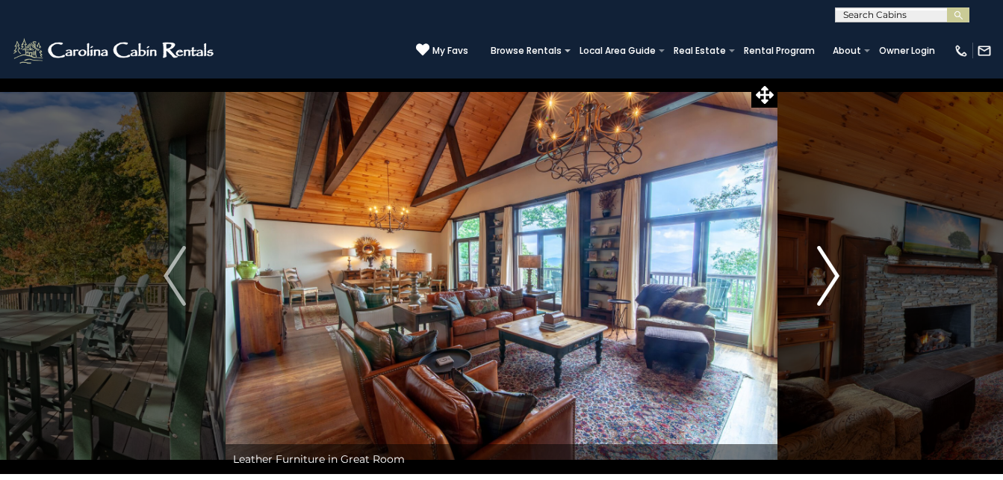
click at [840, 286] on img "Next" at bounding box center [828, 276] width 22 height 60
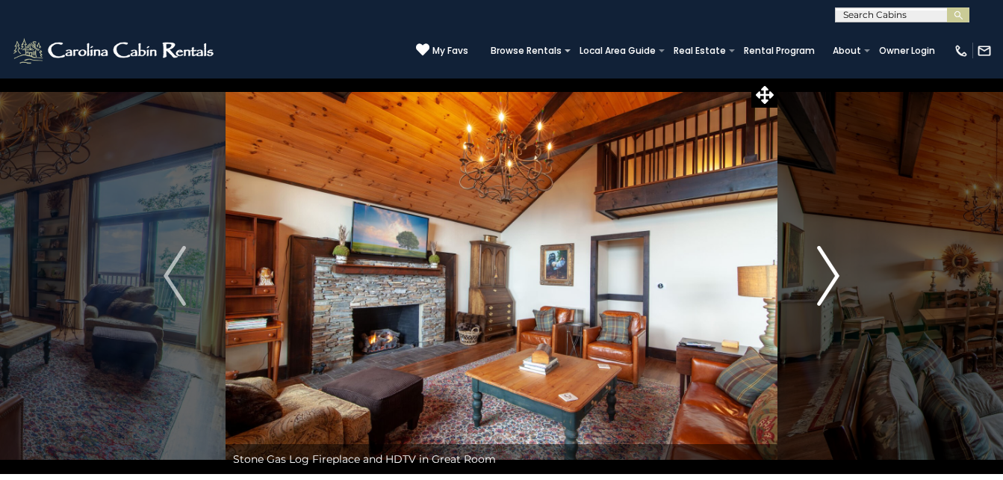
click at [836, 286] on img "Next" at bounding box center [828, 276] width 22 height 60
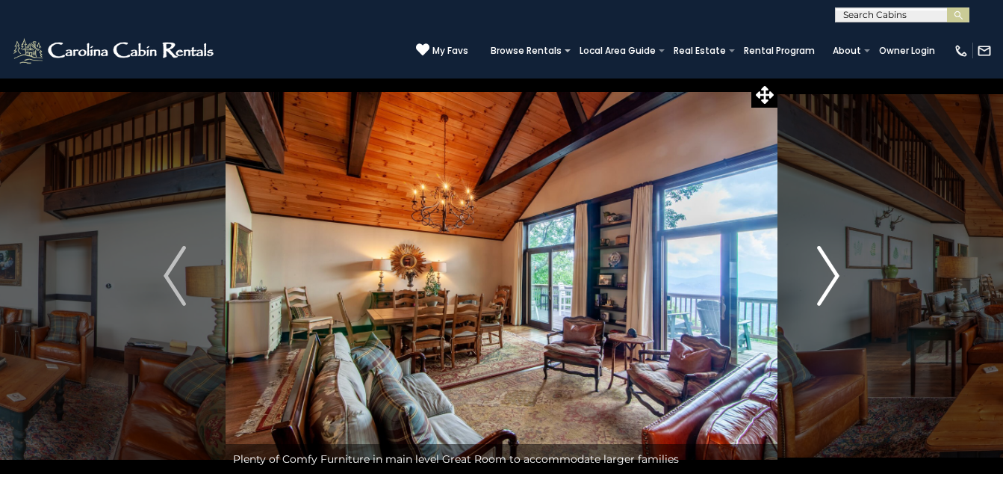
click at [835, 286] on img "Next" at bounding box center [828, 276] width 22 height 60
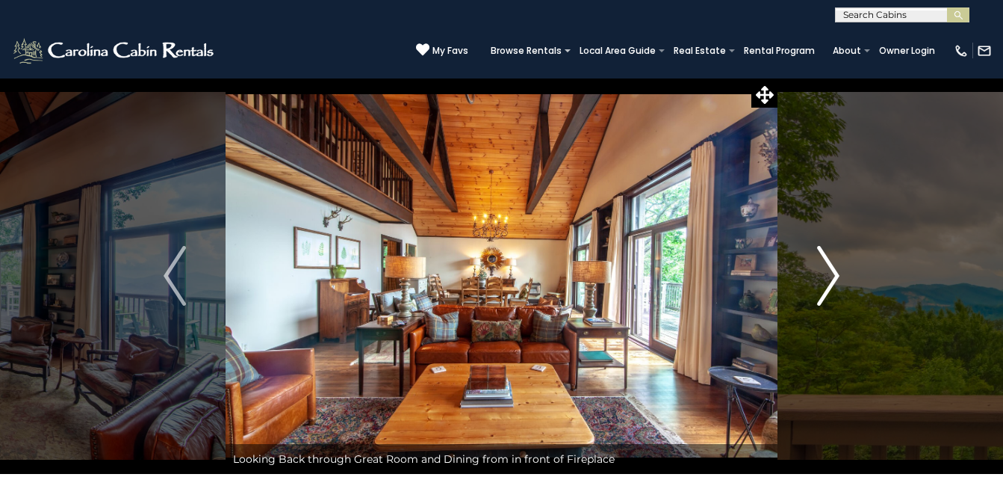
click at [838, 288] on img "Next" at bounding box center [828, 276] width 22 height 60
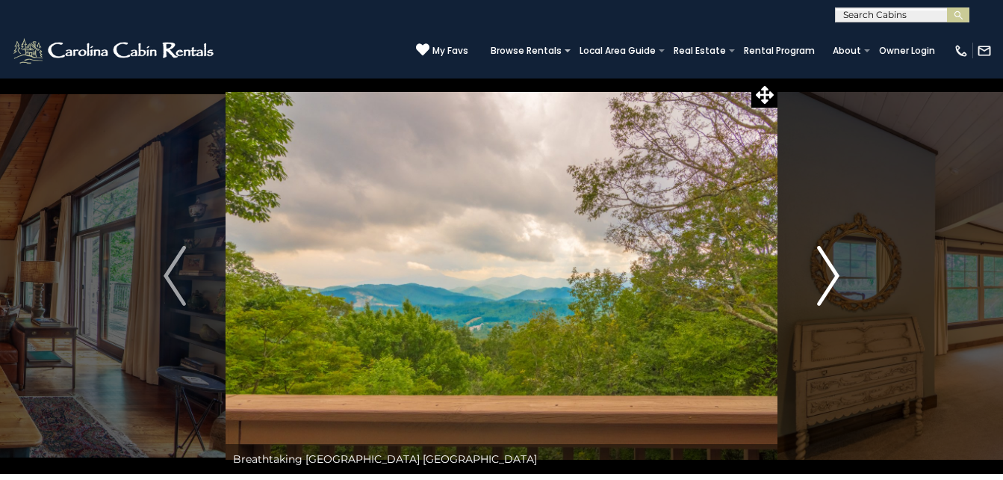
click at [843, 292] on button "Next" at bounding box center [829, 276] width 102 height 396
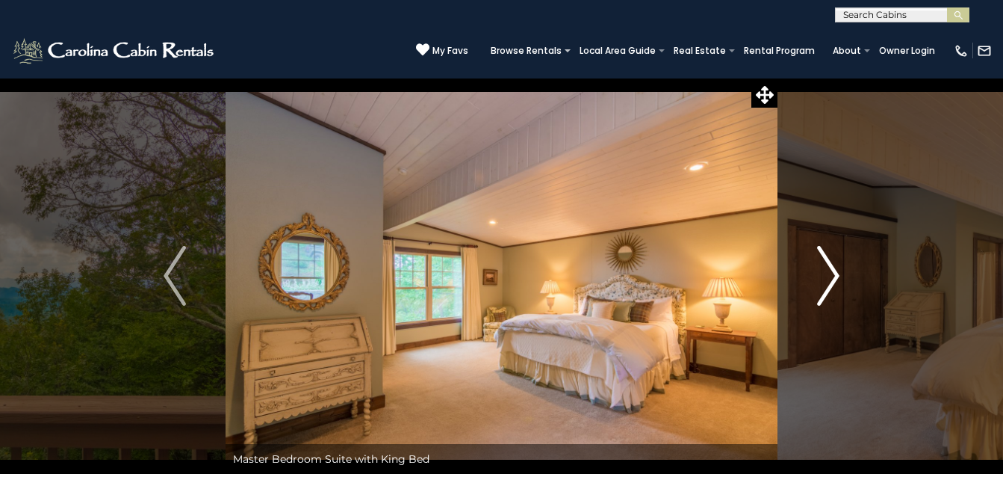
click at [844, 293] on button "Next" at bounding box center [829, 276] width 102 height 396
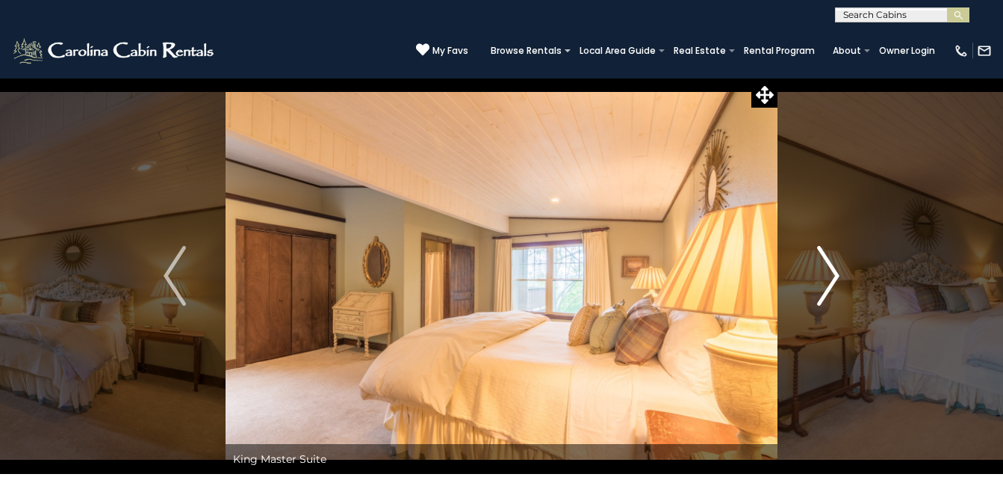
click at [851, 295] on button "Next" at bounding box center [829, 276] width 102 height 396
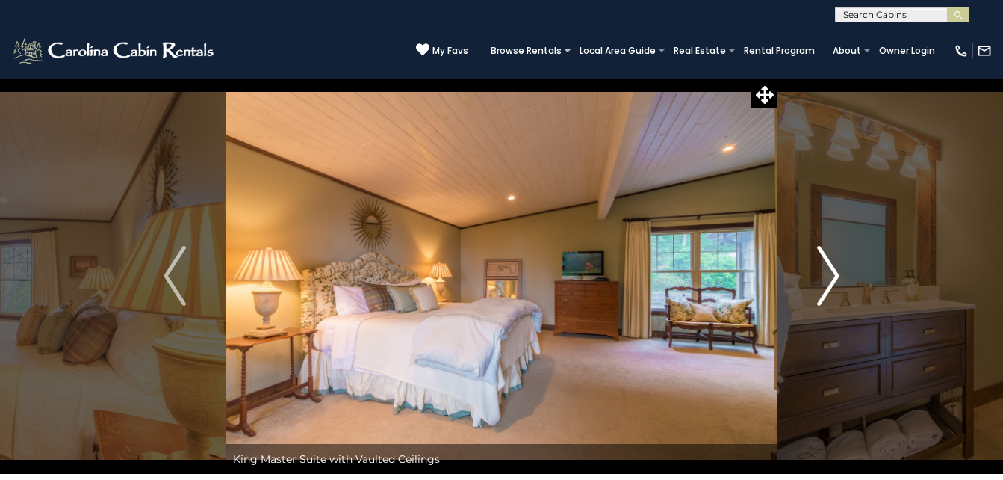
click at [853, 297] on button "Next" at bounding box center [829, 276] width 102 height 396
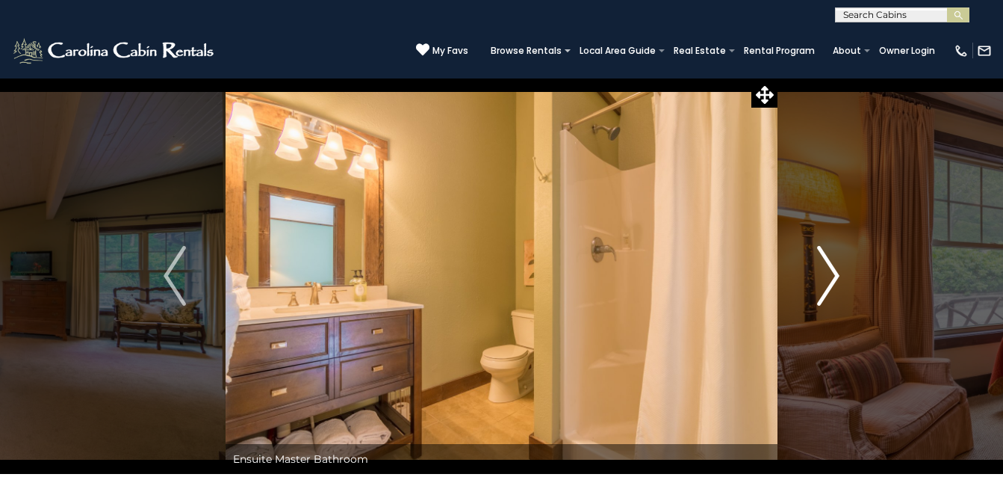
click at [833, 289] on img "Next" at bounding box center [828, 276] width 22 height 60
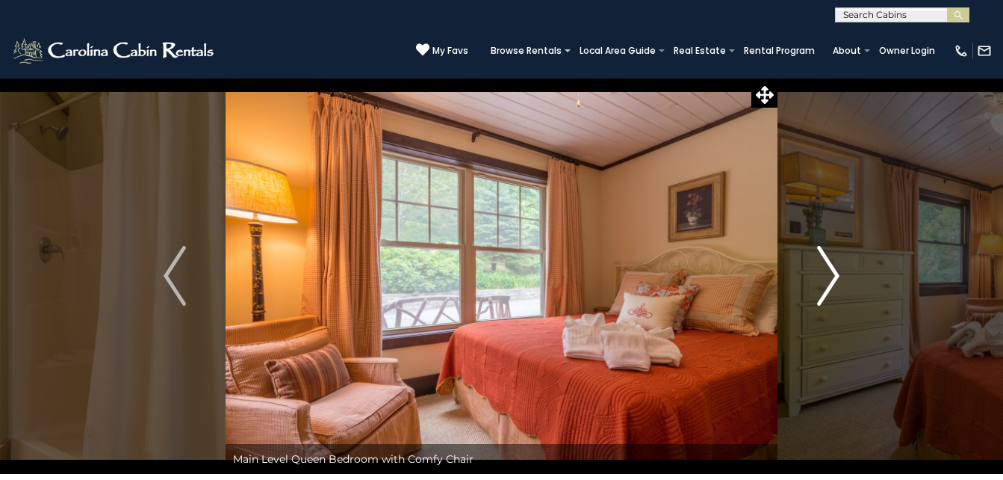
click at [833, 289] on img "Next" at bounding box center [828, 276] width 22 height 60
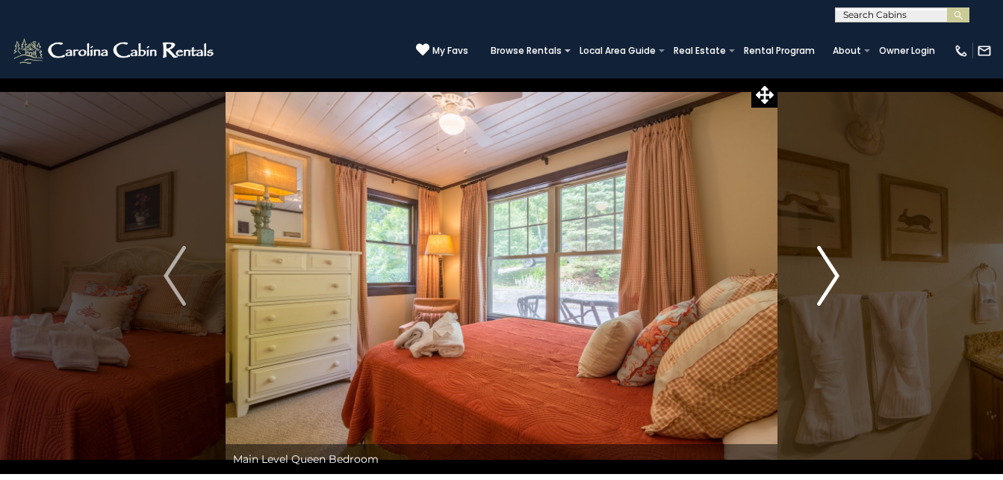
click at [832, 289] on img "Next" at bounding box center [828, 276] width 22 height 60
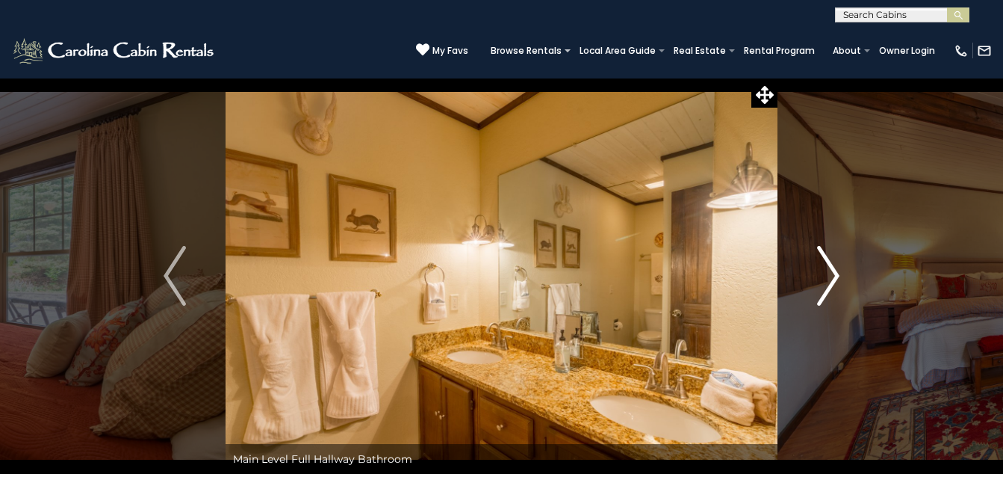
click at [836, 290] on img "Next" at bounding box center [828, 276] width 22 height 60
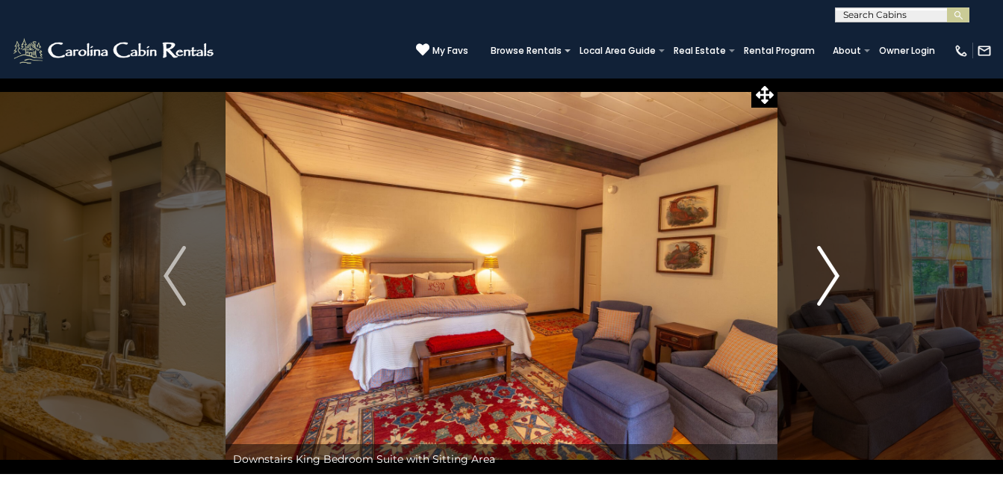
click at [845, 292] on button "Next" at bounding box center [829, 276] width 102 height 396
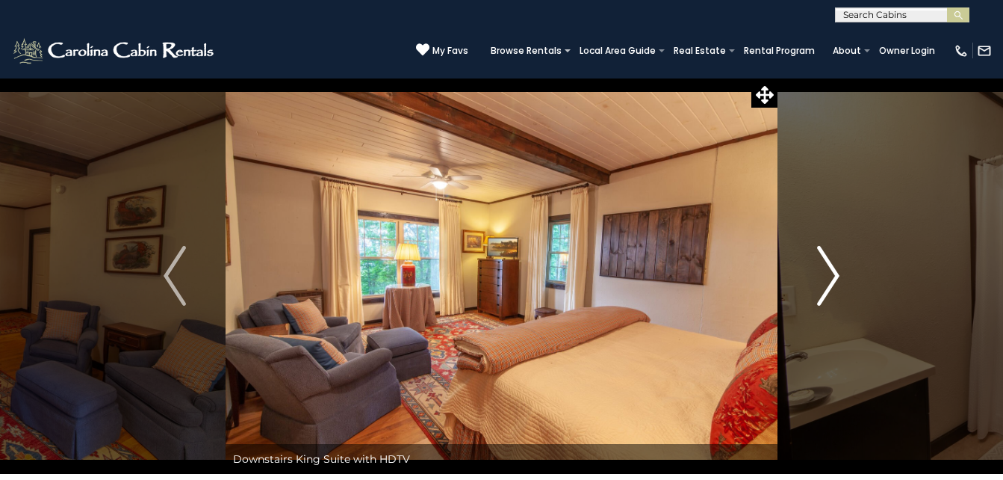
click at [849, 294] on button "Next" at bounding box center [829, 276] width 102 height 396
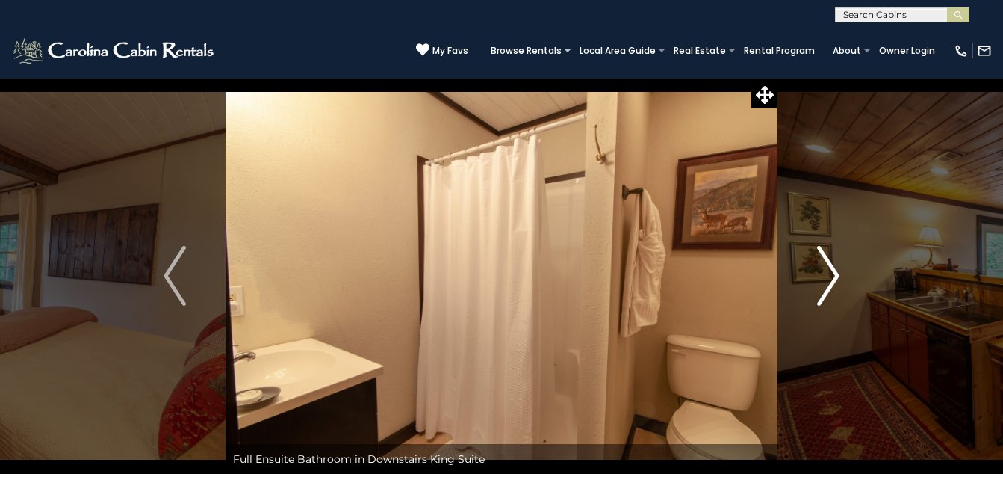
click at [850, 295] on button "Next" at bounding box center [829, 276] width 102 height 396
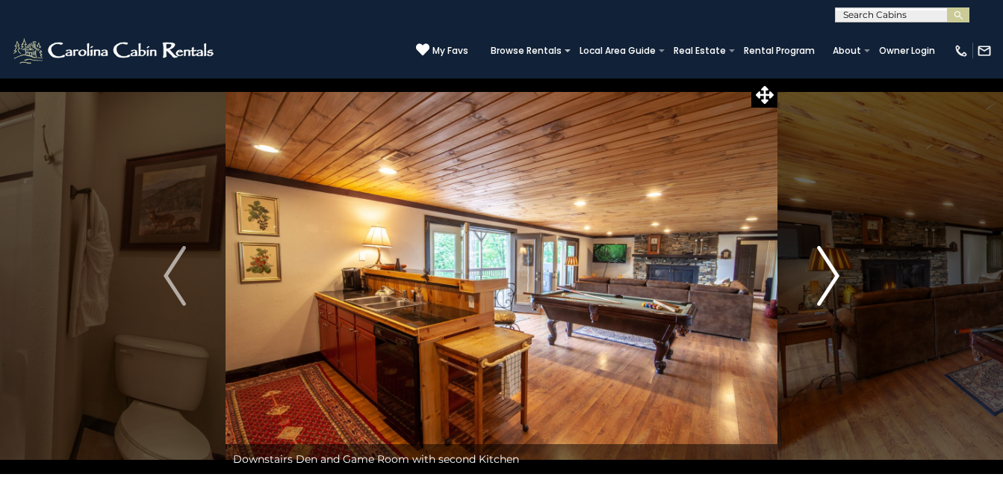
click at [847, 296] on button "Next" at bounding box center [829, 276] width 102 height 396
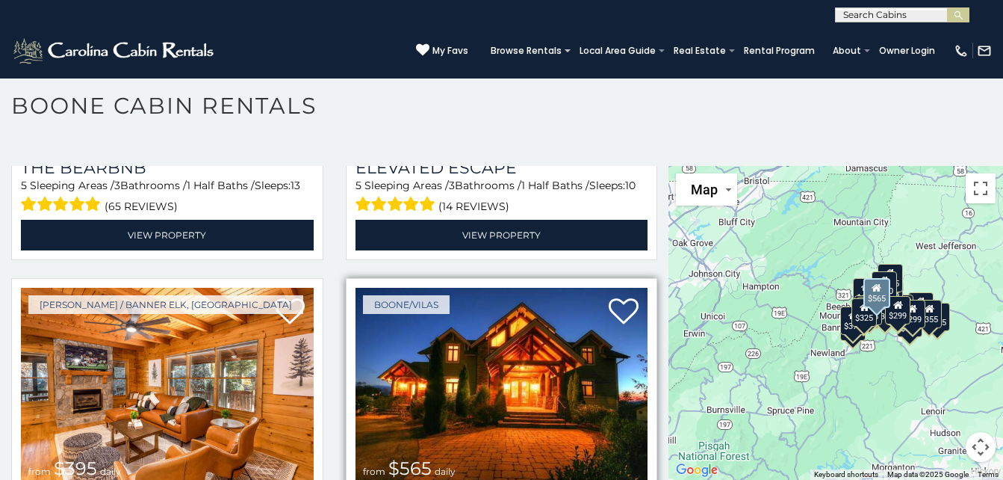
scroll to position [4333, 0]
